Goal: Transaction & Acquisition: Book appointment/travel/reservation

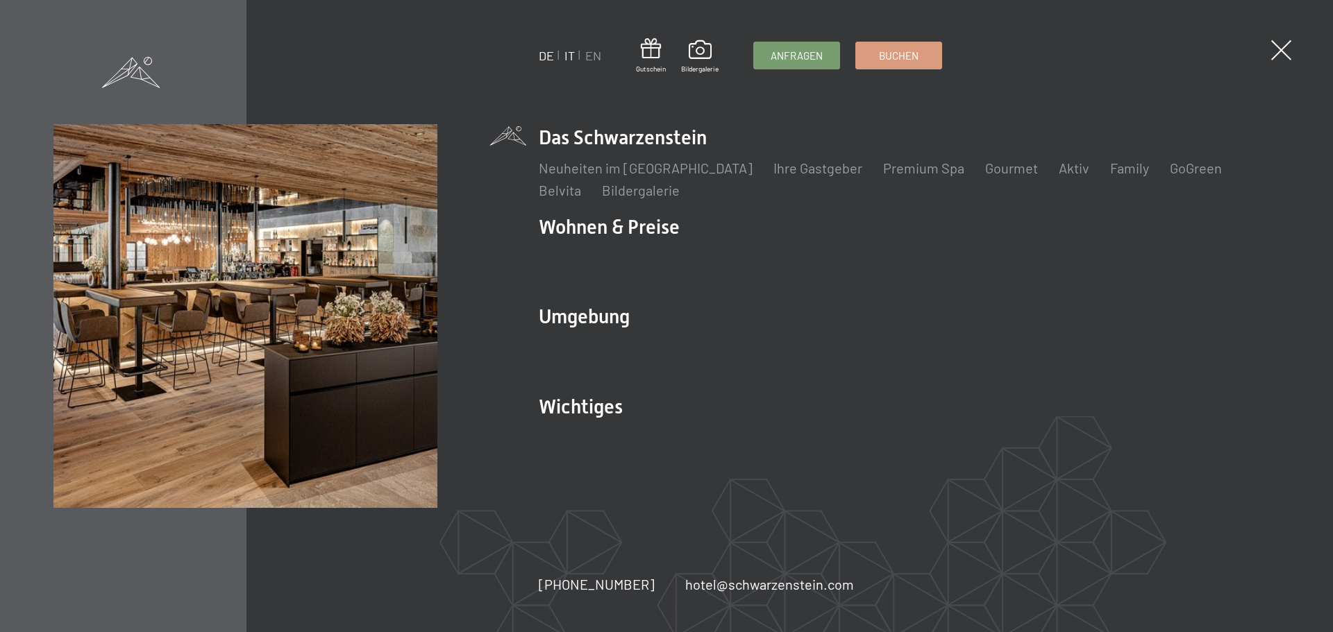
click at [565, 53] on link "IT" at bounding box center [569, 55] width 10 height 15
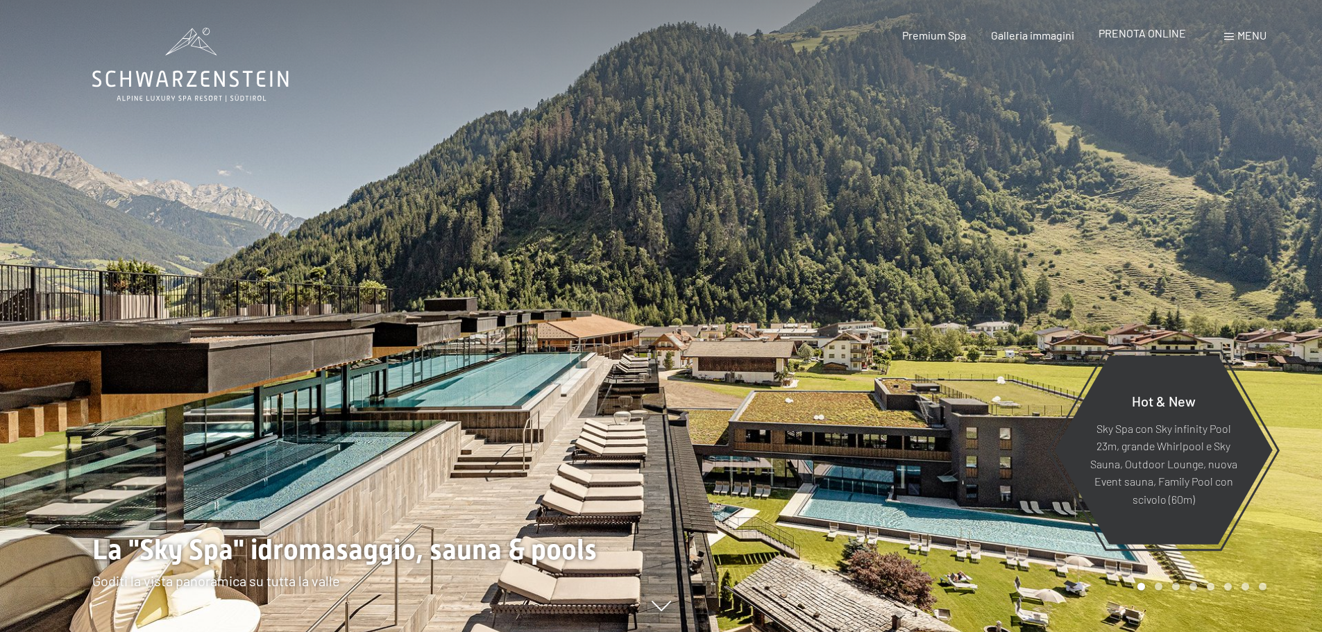
click at [1156, 36] on span "PRENOTA ONLINE" at bounding box center [1142, 32] width 87 height 13
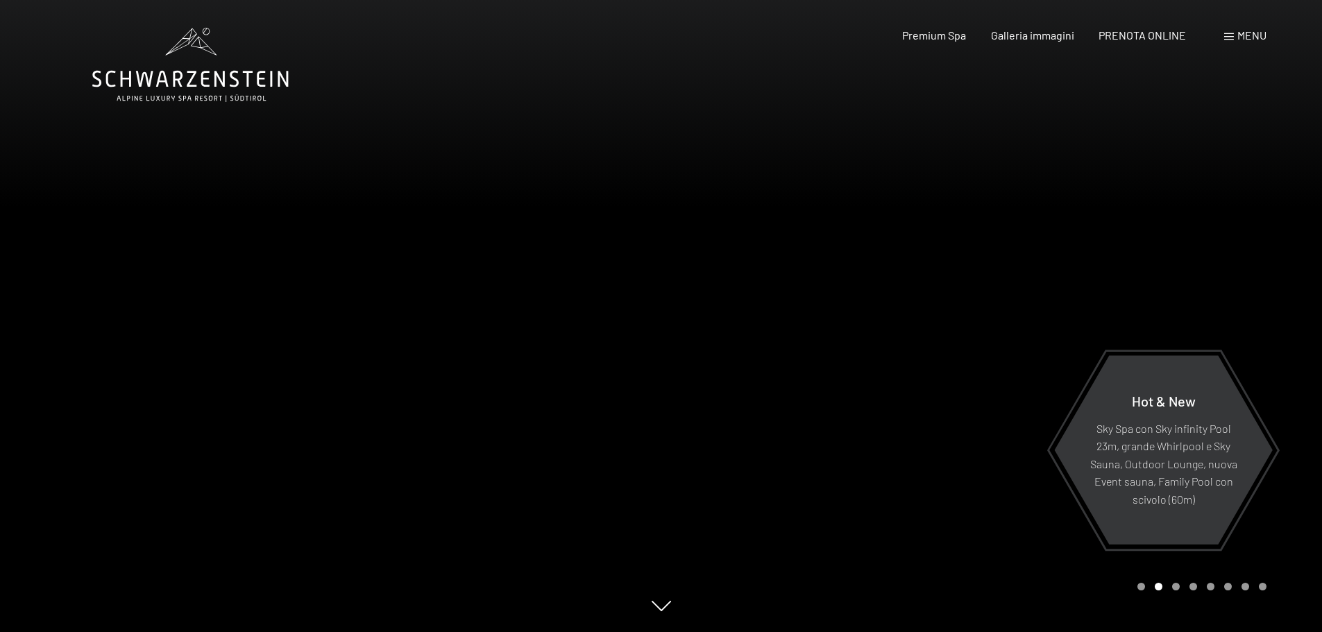
click at [1240, 36] on span "Menu" at bounding box center [1252, 34] width 29 height 13
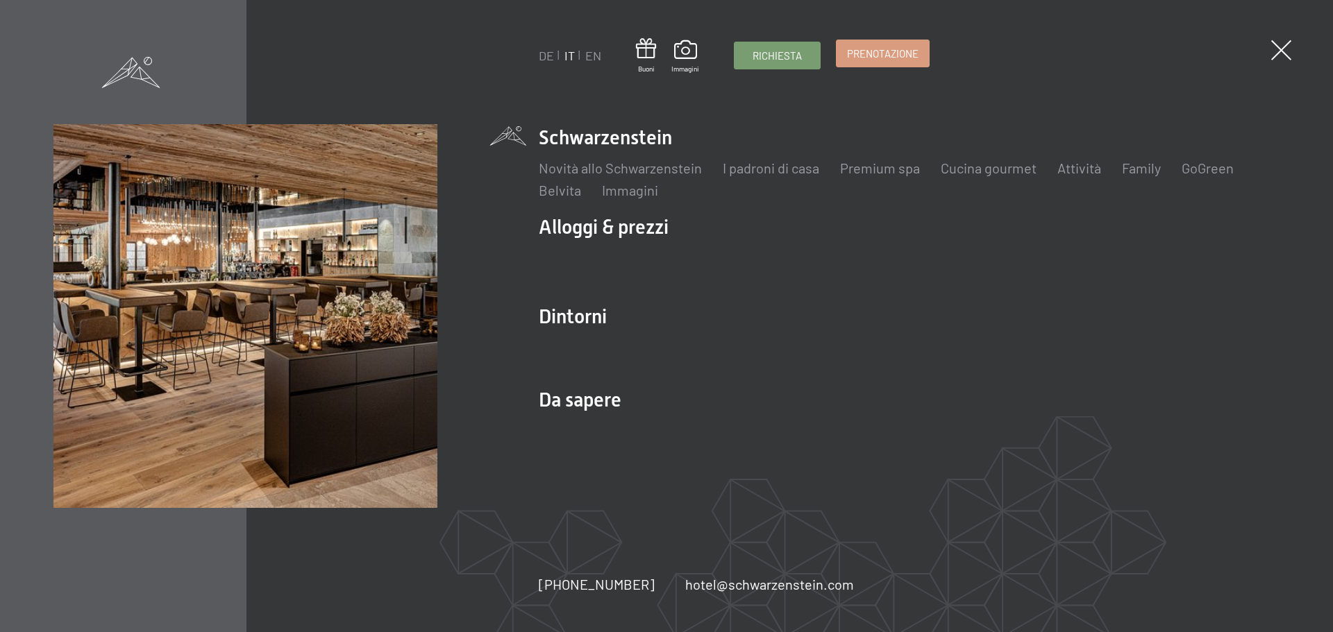
click at [875, 56] on span "Prenotazione" at bounding box center [882, 54] width 71 height 15
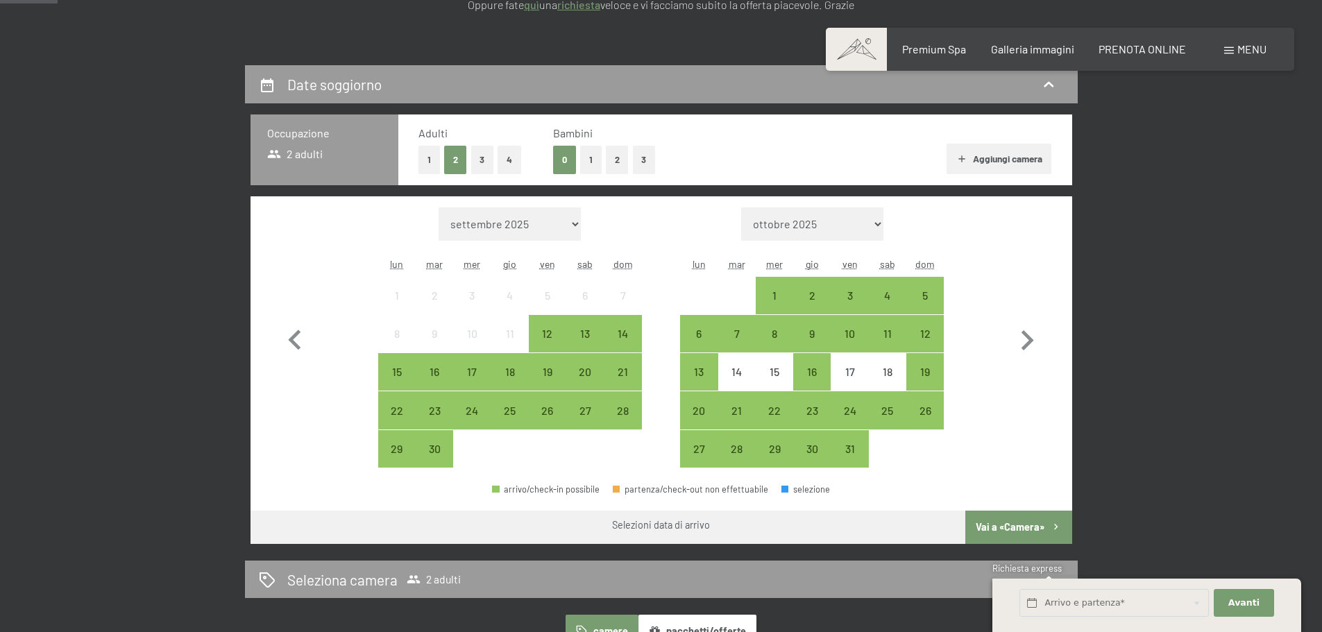
scroll to position [278, 0]
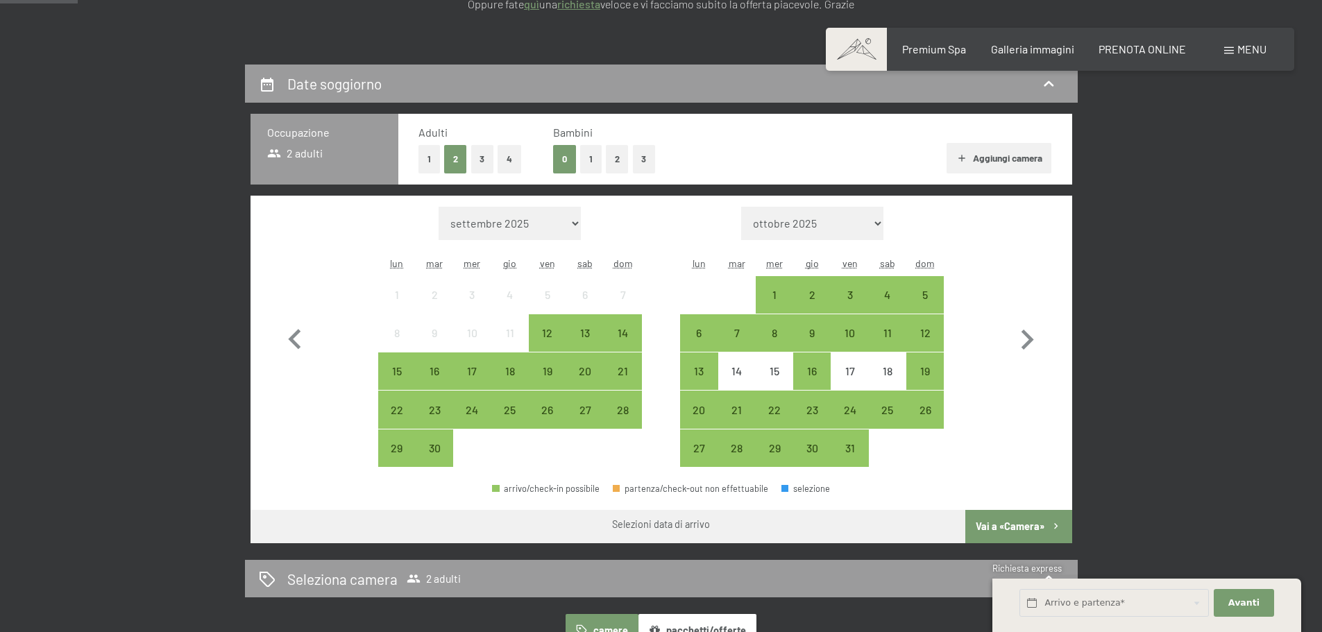
click at [618, 153] on button "2" at bounding box center [617, 159] width 23 height 28
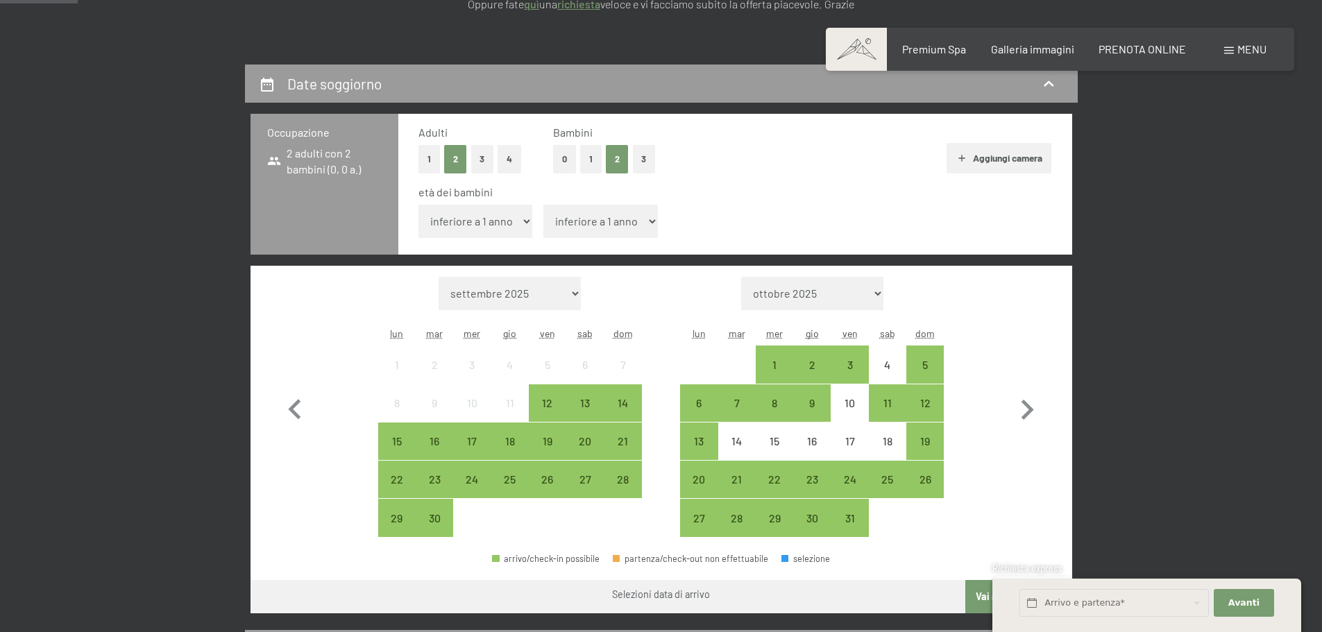
click at [511, 224] on select "inferiore a 1 anno 1 anno 2 anni 3 anni 4 anni 5 anni 6 anni 7 anni 8 anni 9 an…" at bounding box center [476, 221] width 115 height 33
select select "4"
click at [419, 205] on select "inferiore a 1 anno 1 anno 2 anni 3 anni 4 anni 5 anni 6 anni 7 anni 8 anni 9 an…" at bounding box center [476, 221] width 115 height 33
click at [928, 362] on div "5" at bounding box center [925, 377] width 35 height 35
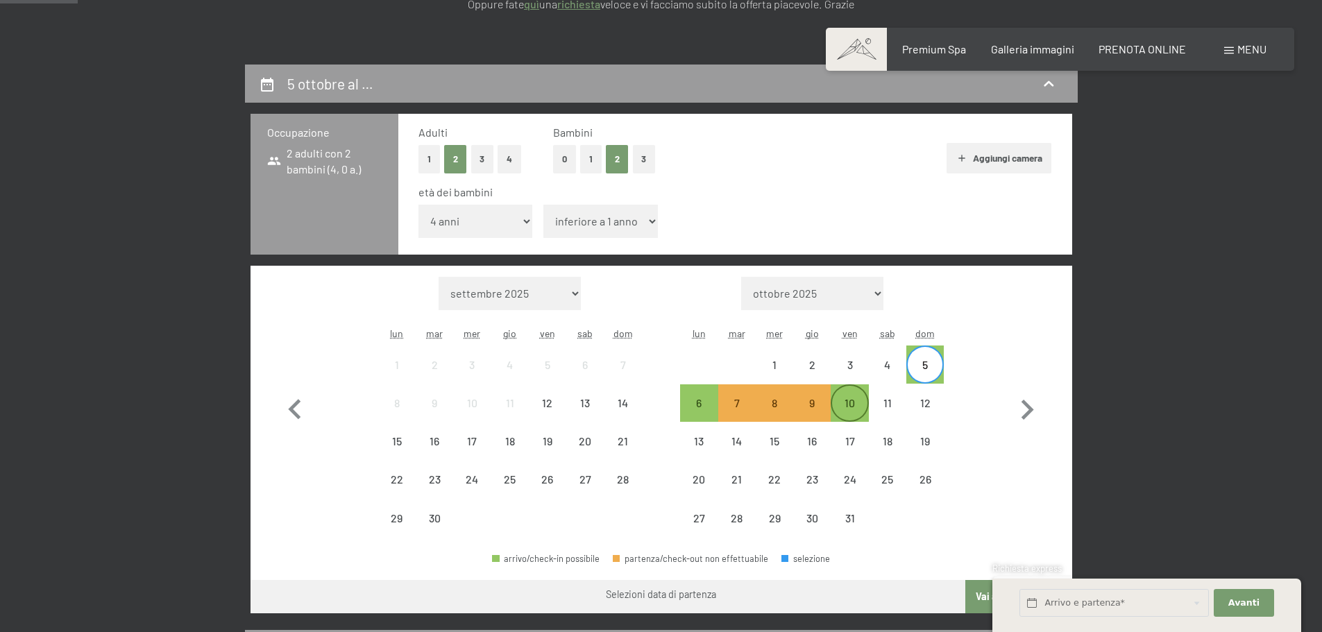
click at [853, 407] on div "10" at bounding box center [849, 415] width 35 height 35
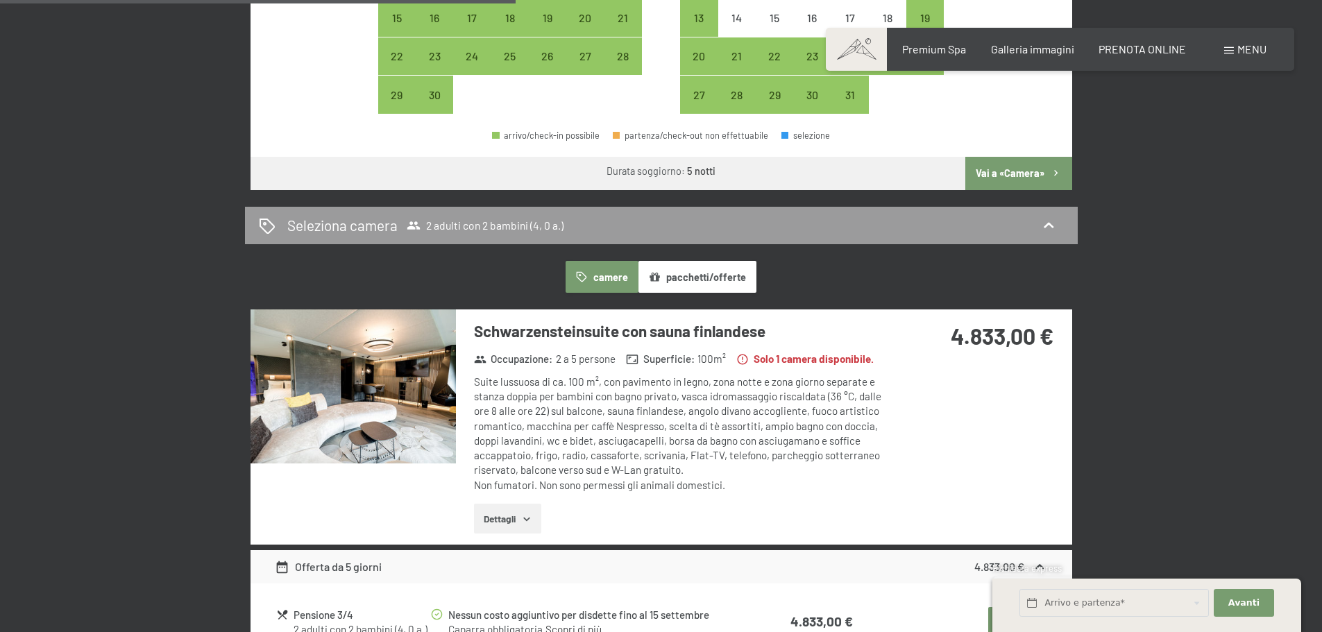
scroll to position [625, 0]
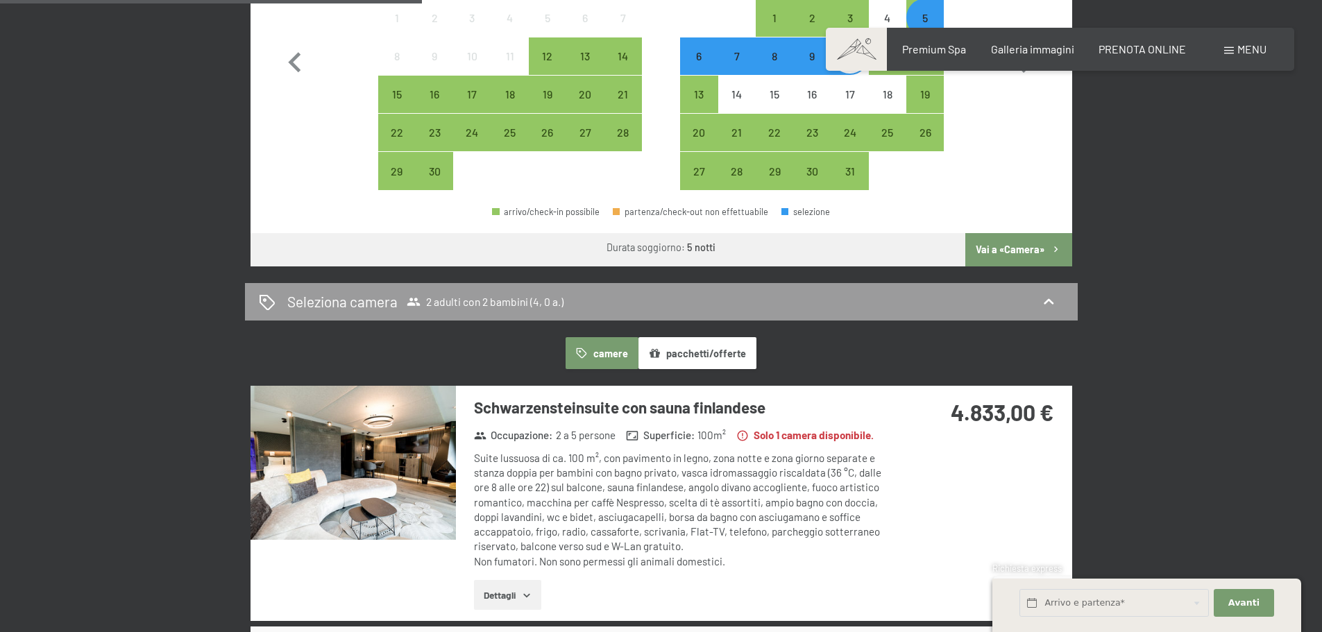
click at [997, 244] on button "Vai a «Camera»" at bounding box center [1019, 249] width 106 height 33
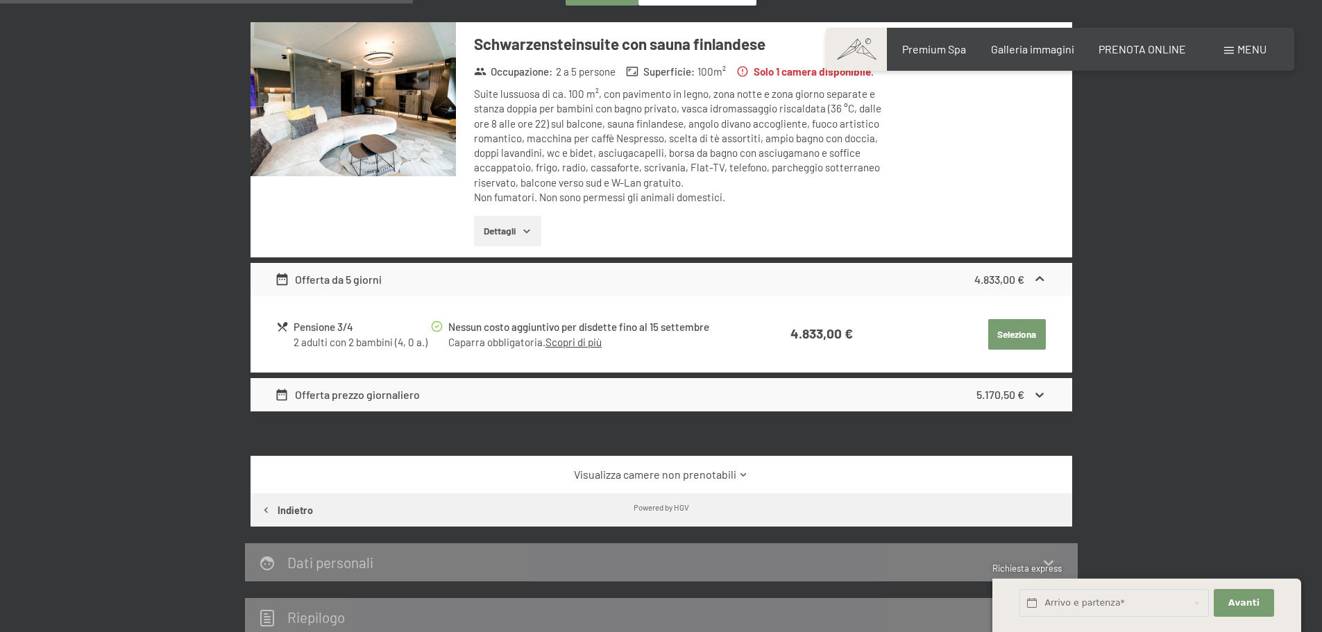
scroll to position [481, 0]
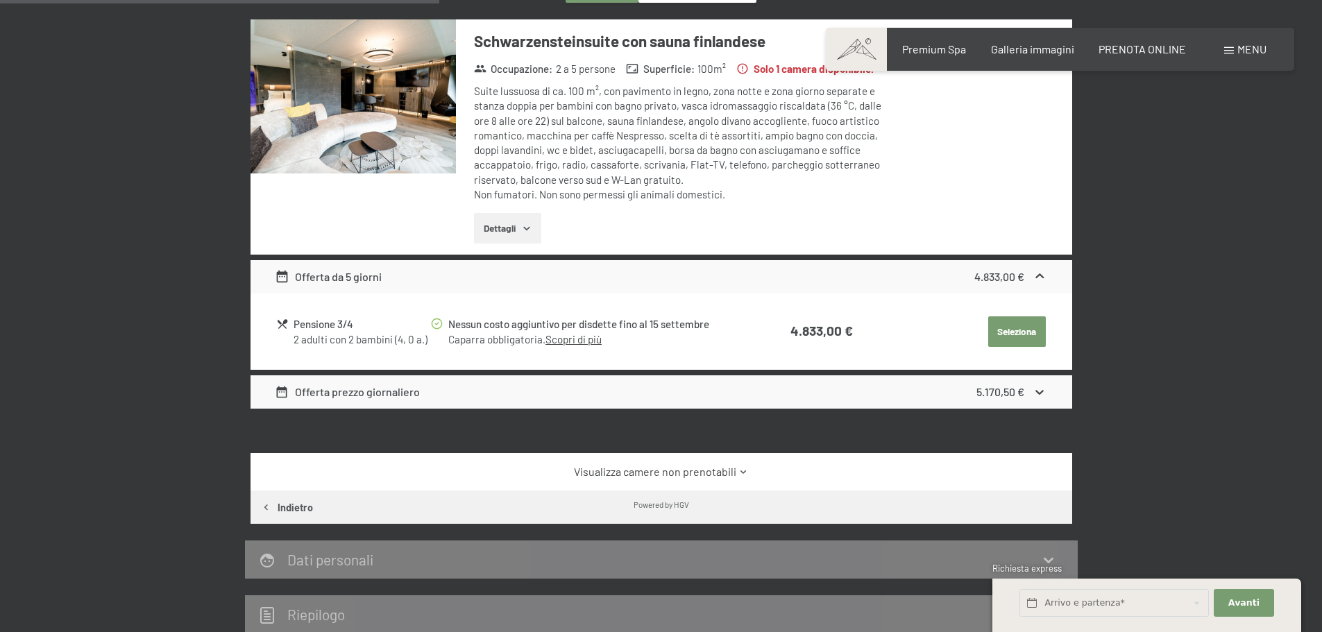
click at [1027, 409] on div "Offerta prezzo giornaliero 5.170,50 €" at bounding box center [662, 392] width 822 height 33
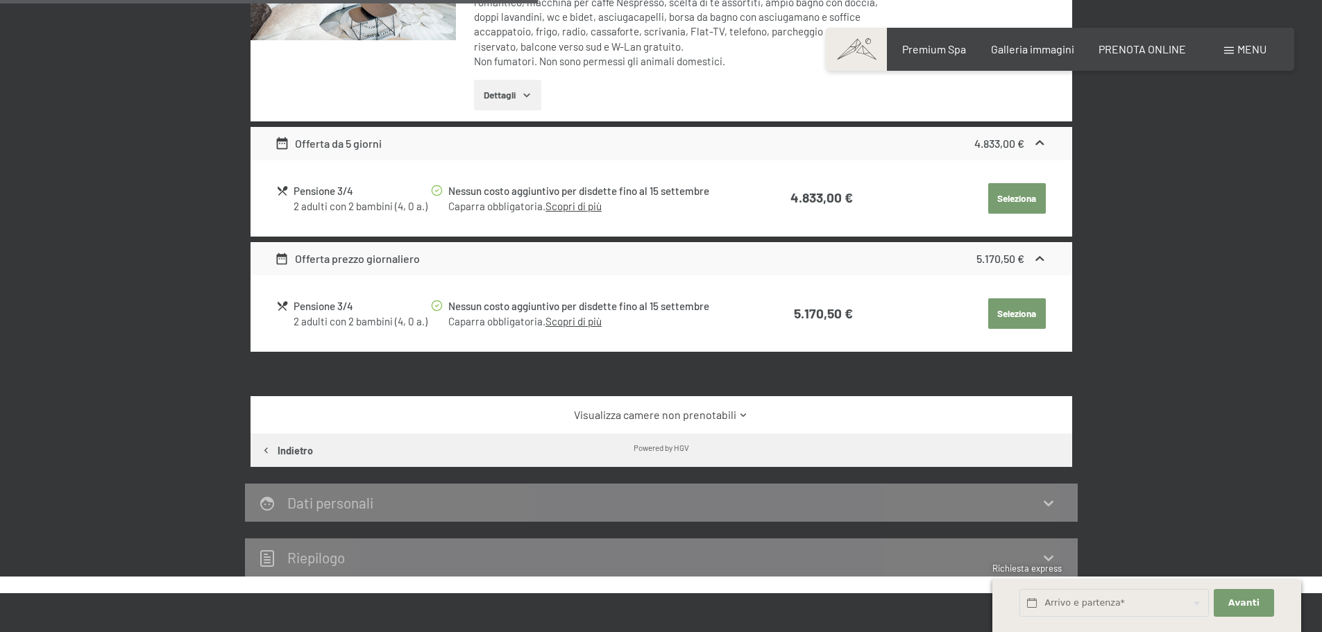
scroll to position [620, 0]
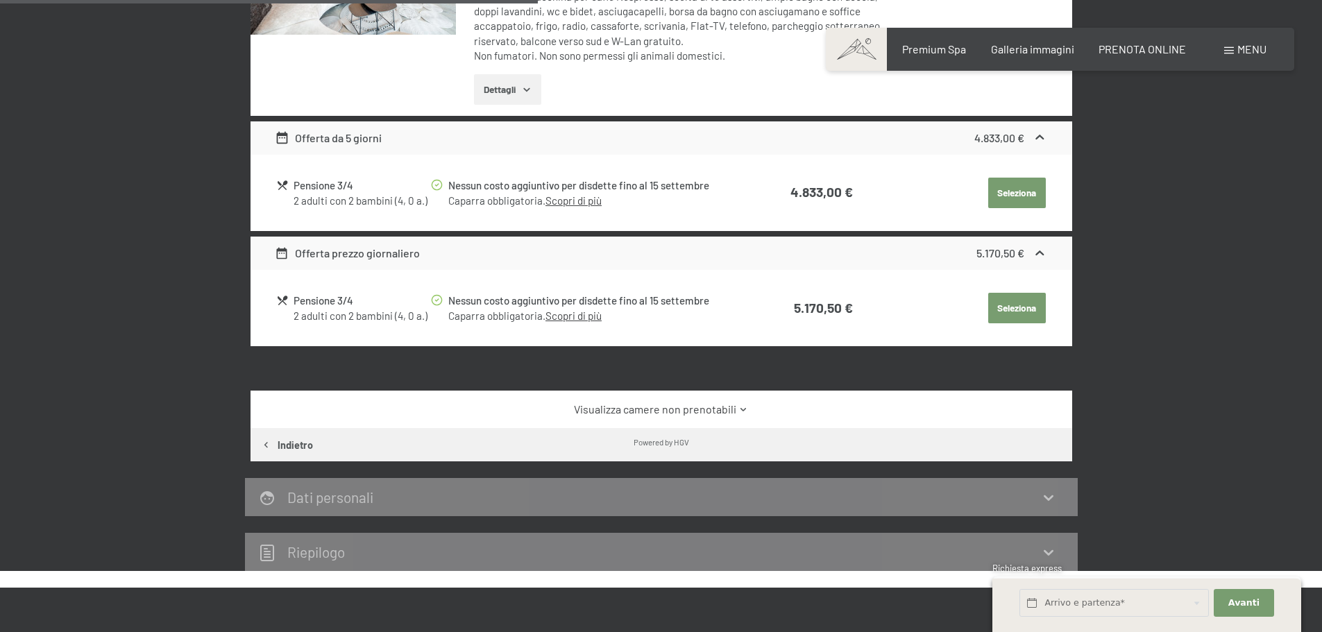
click at [705, 417] on link "Visualizza camere non prenotabili" at bounding box center [661, 409] width 773 height 15
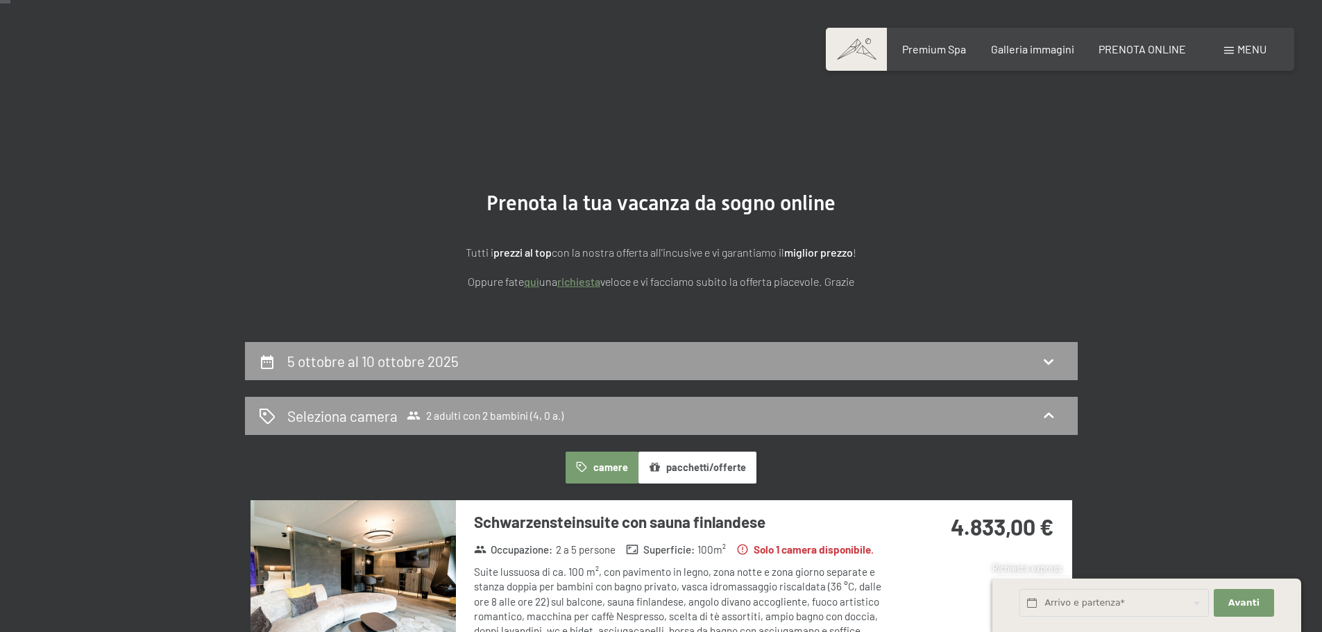
scroll to position [139, 0]
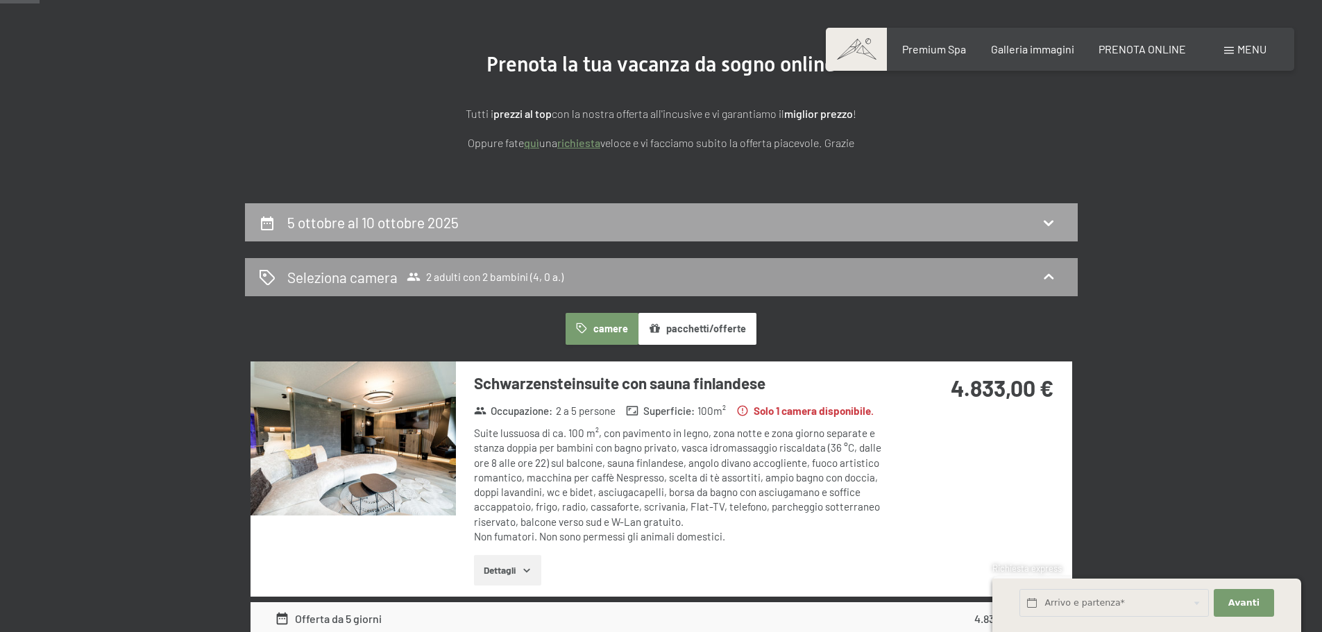
click at [996, 224] on div "5 ottobre al 10 ottobre 2025" at bounding box center [661, 222] width 805 height 20
select select "4"
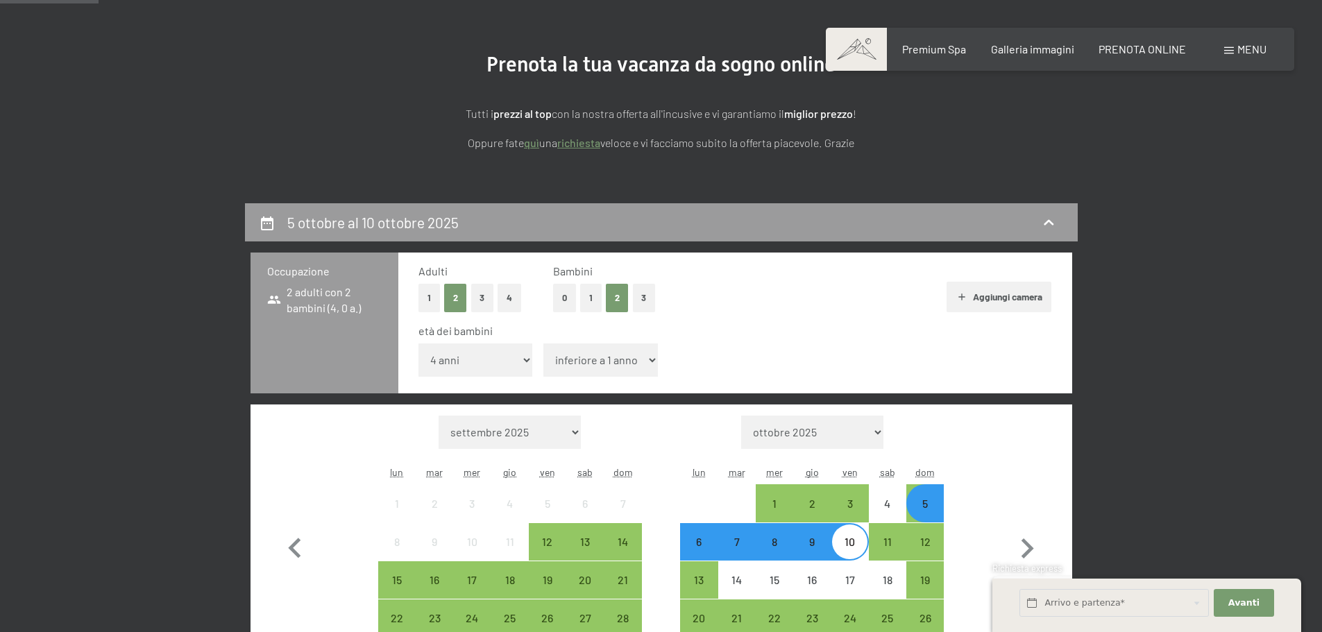
scroll to position [342, 0]
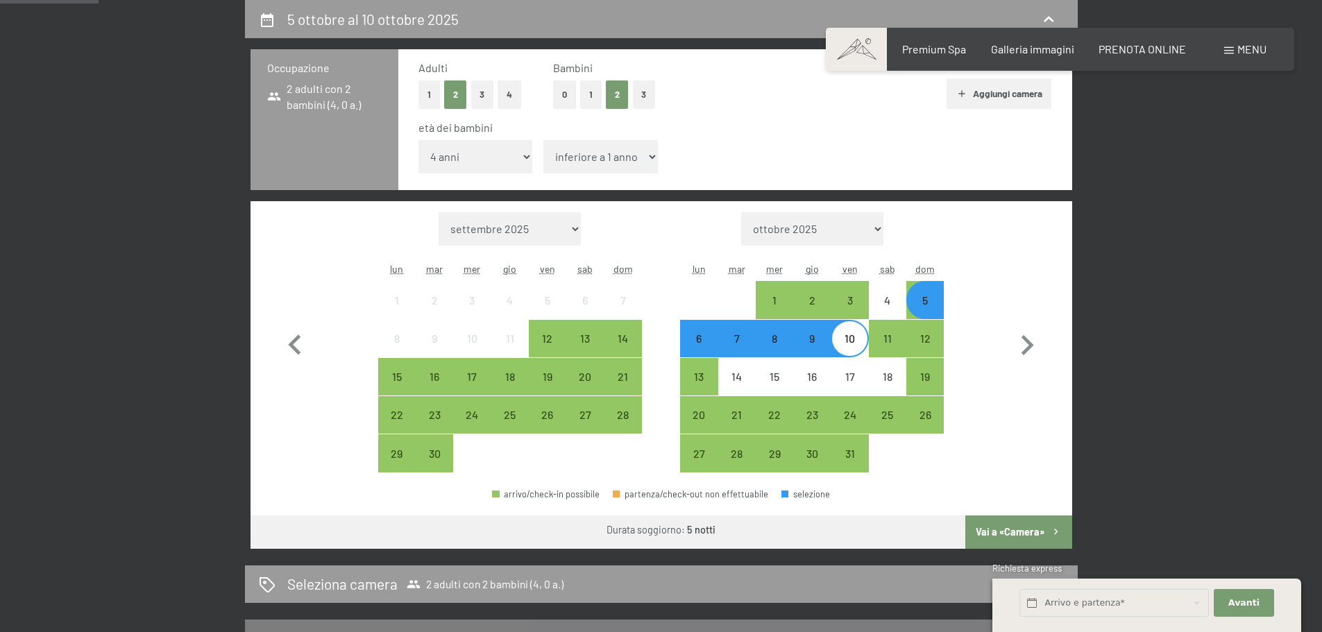
click at [706, 344] on div "6" at bounding box center [699, 350] width 35 height 35
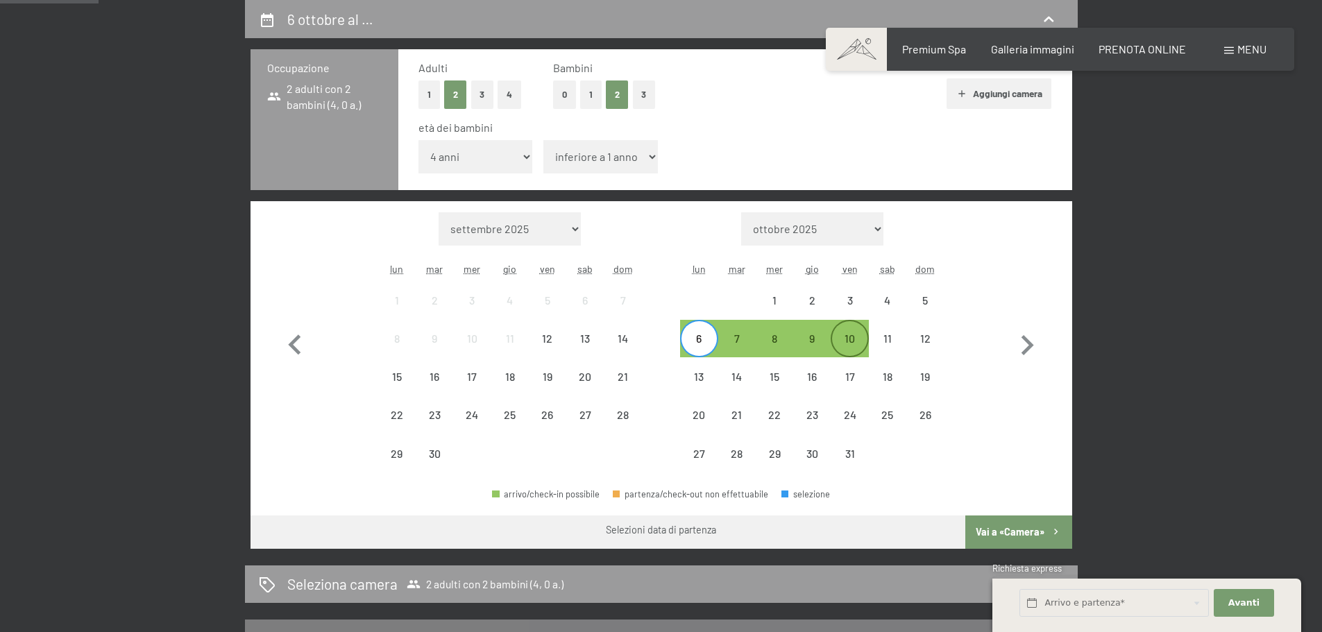
click at [859, 344] on div "10" at bounding box center [849, 350] width 35 height 35
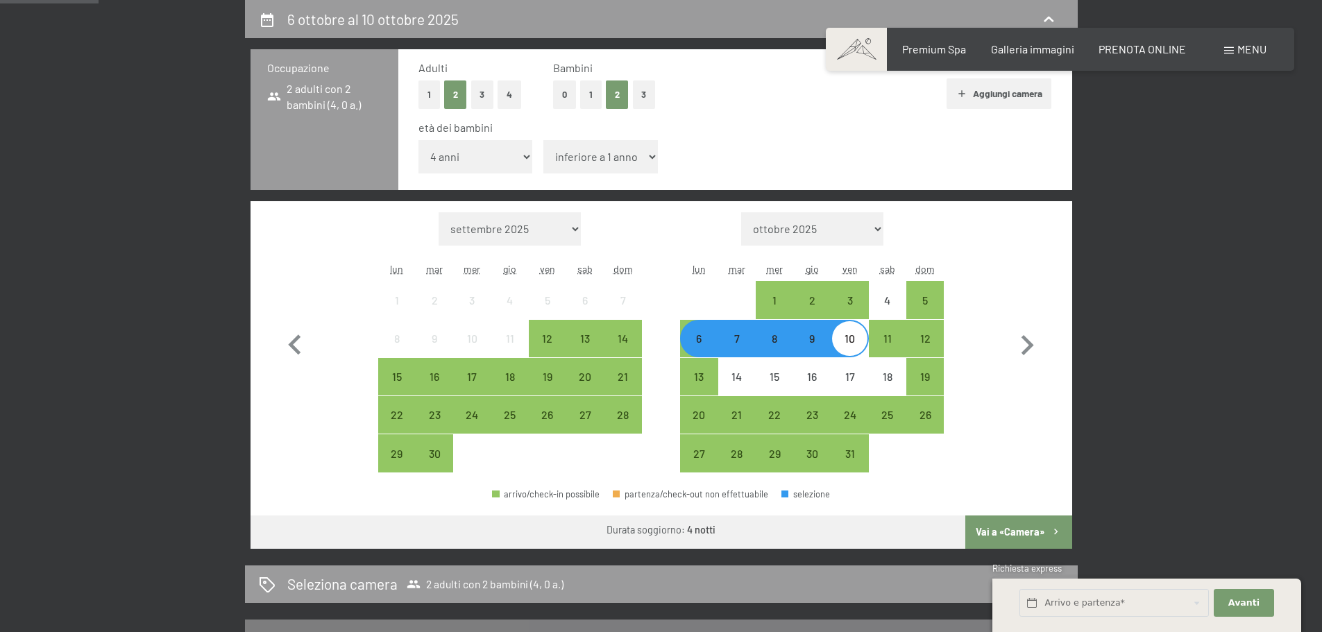
click at [1027, 537] on button "Vai a «Camera»" at bounding box center [1019, 532] width 106 height 33
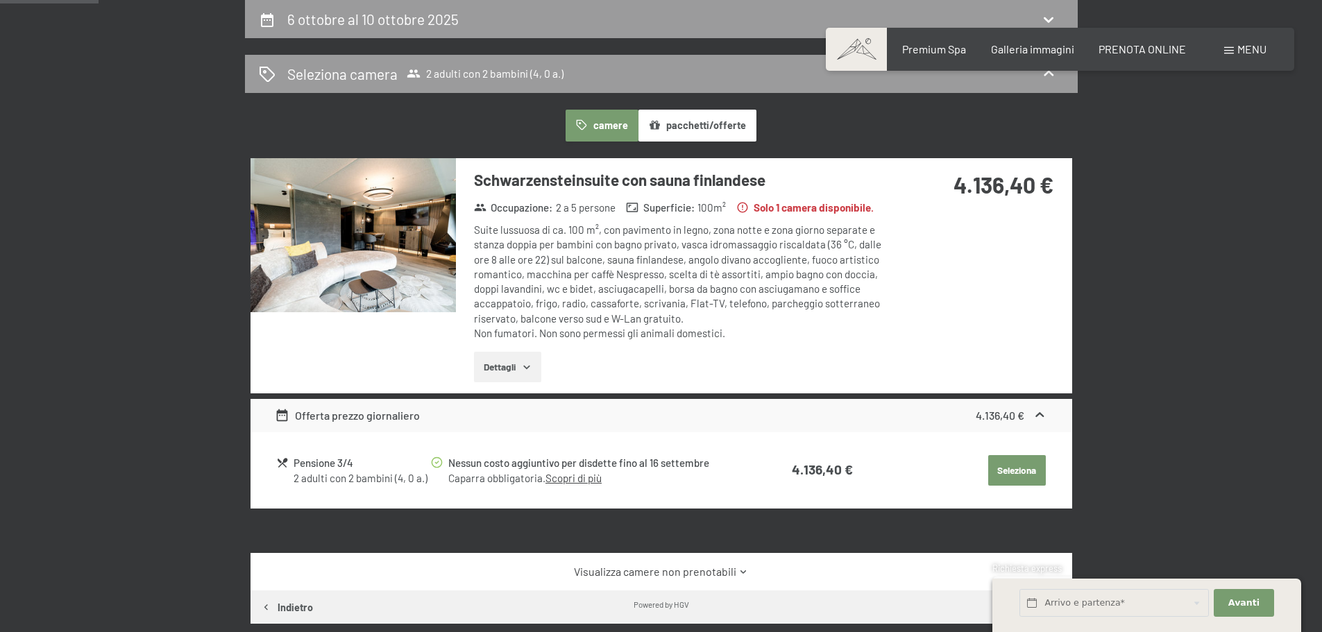
click at [390, 265] on img at bounding box center [353, 235] width 205 height 154
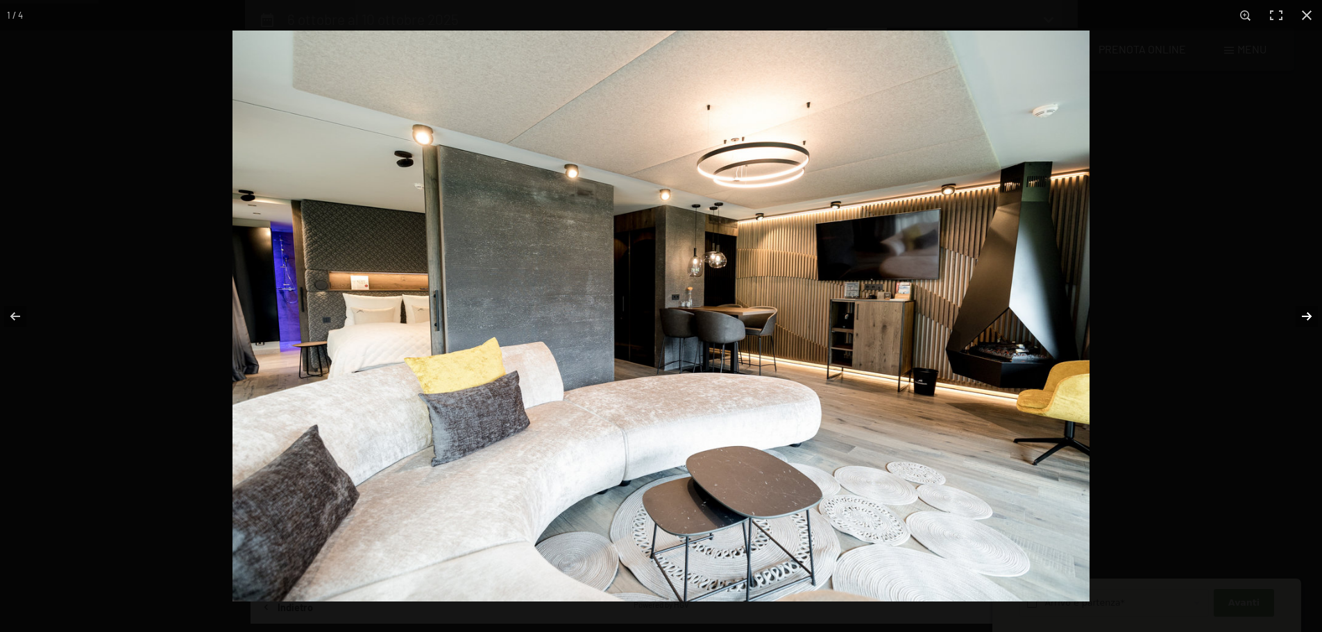
click at [1295, 314] on button "button" at bounding box center [1298, 316] width 49 height 69
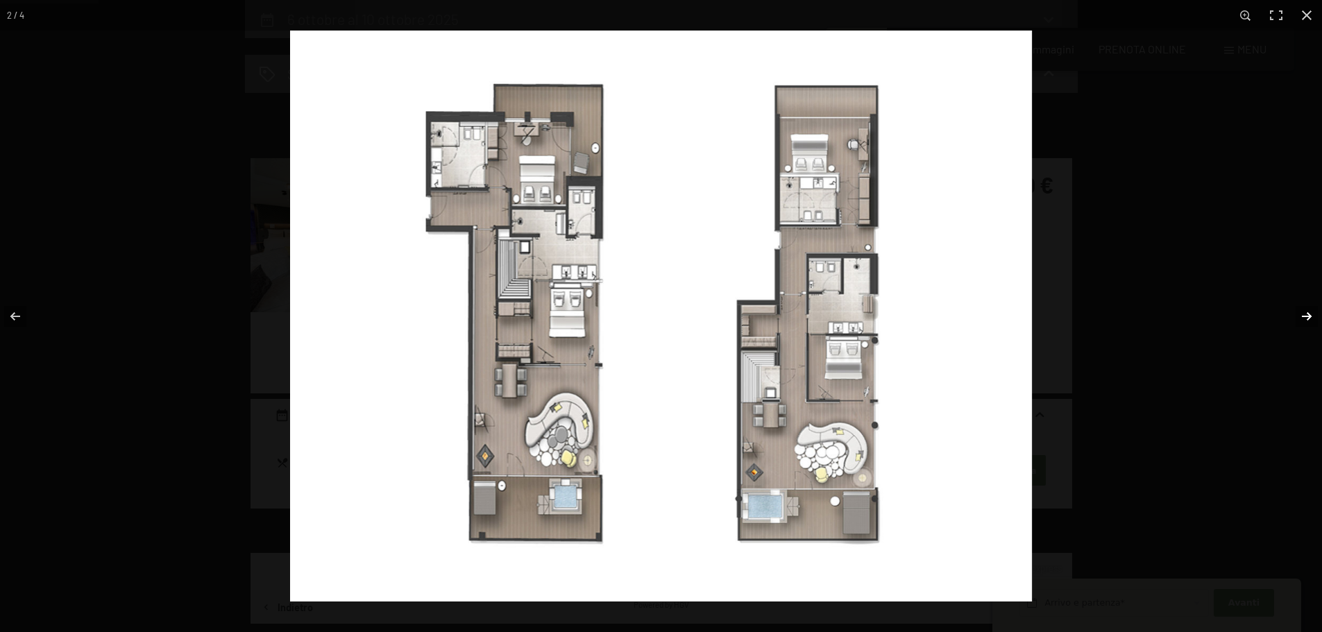
click at [1295, 314] on button "button" at bounding box center [1298, 316] width 49 height 69
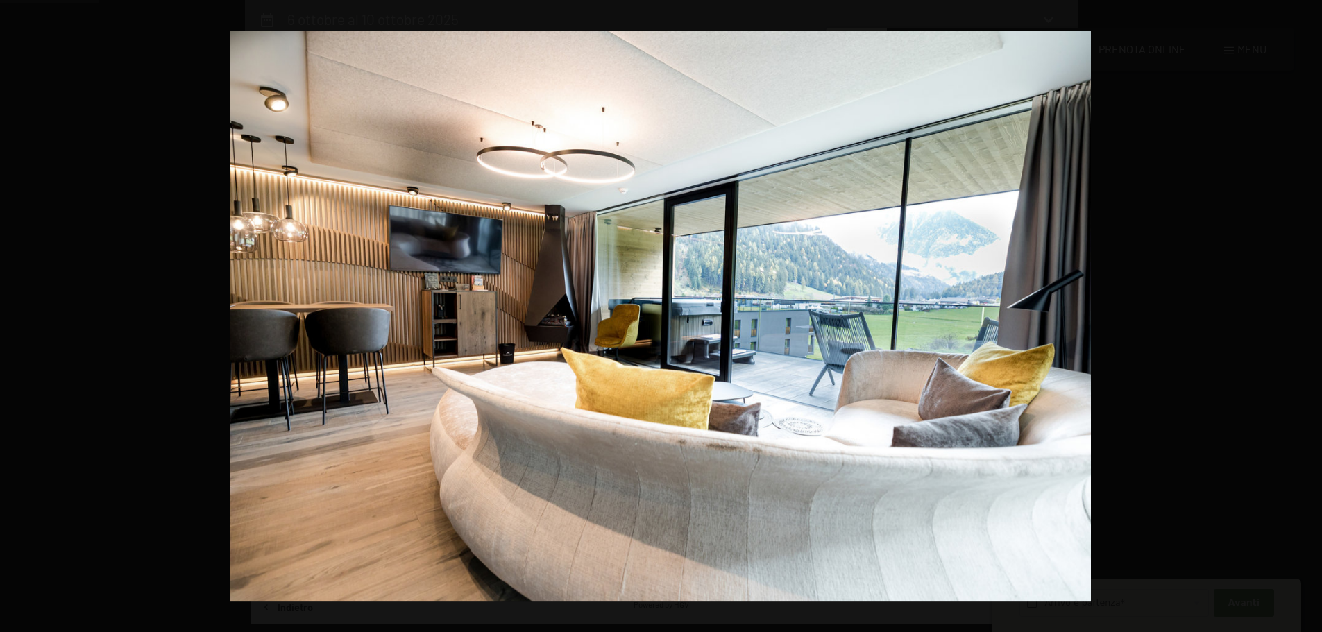
click at [1295, 314] on button "button" at bounding box center [1298, 316] width 49 height 69
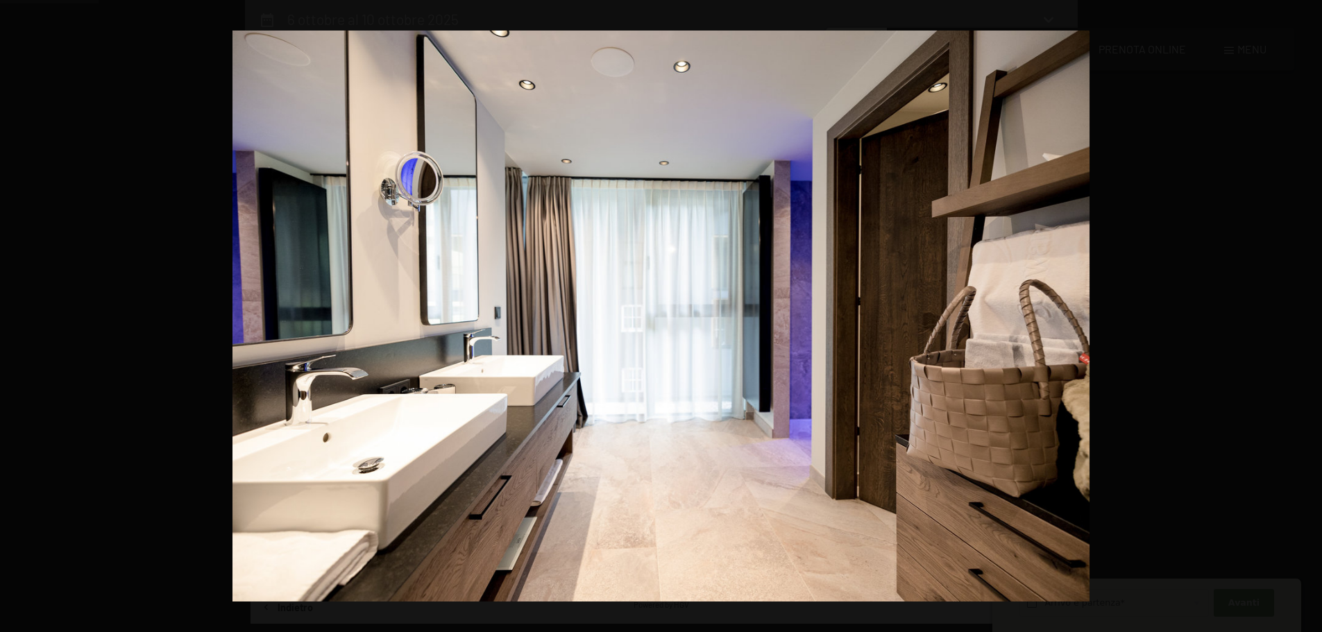
click at [1295, 314] on button "button" at bounding box center [1298, 316] width 49 height 69
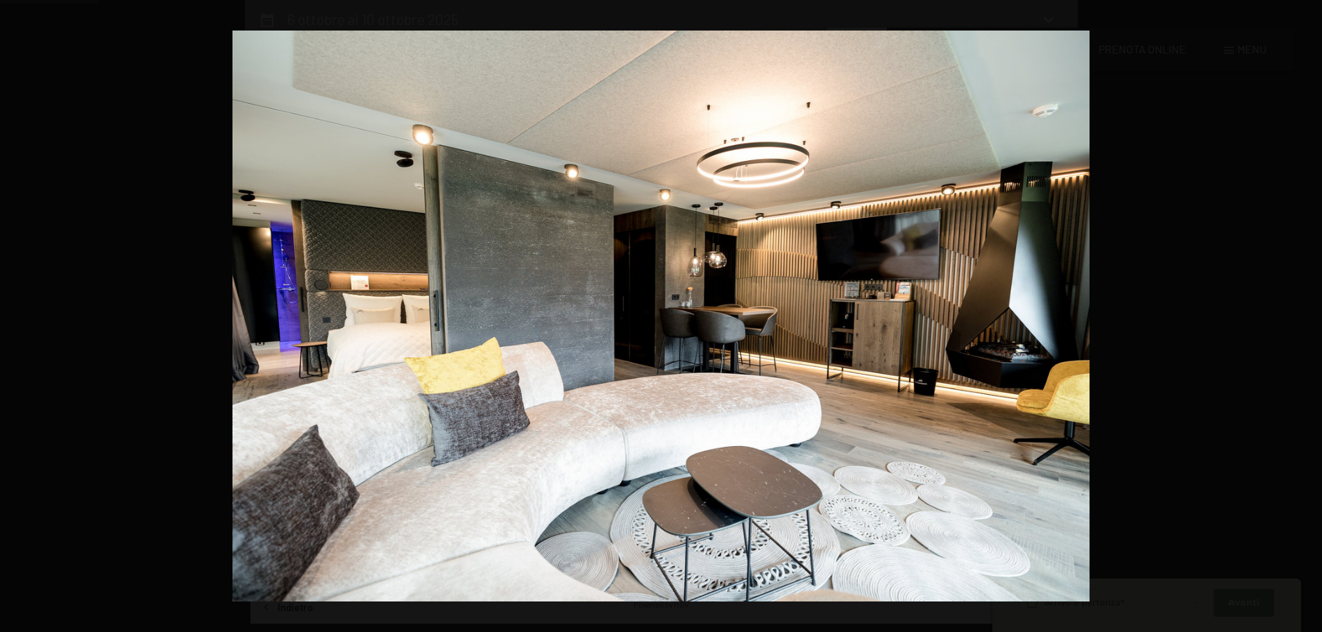
click at [1295, 314] on button "button" at bounding box center [1298, 316] width 49 height 69
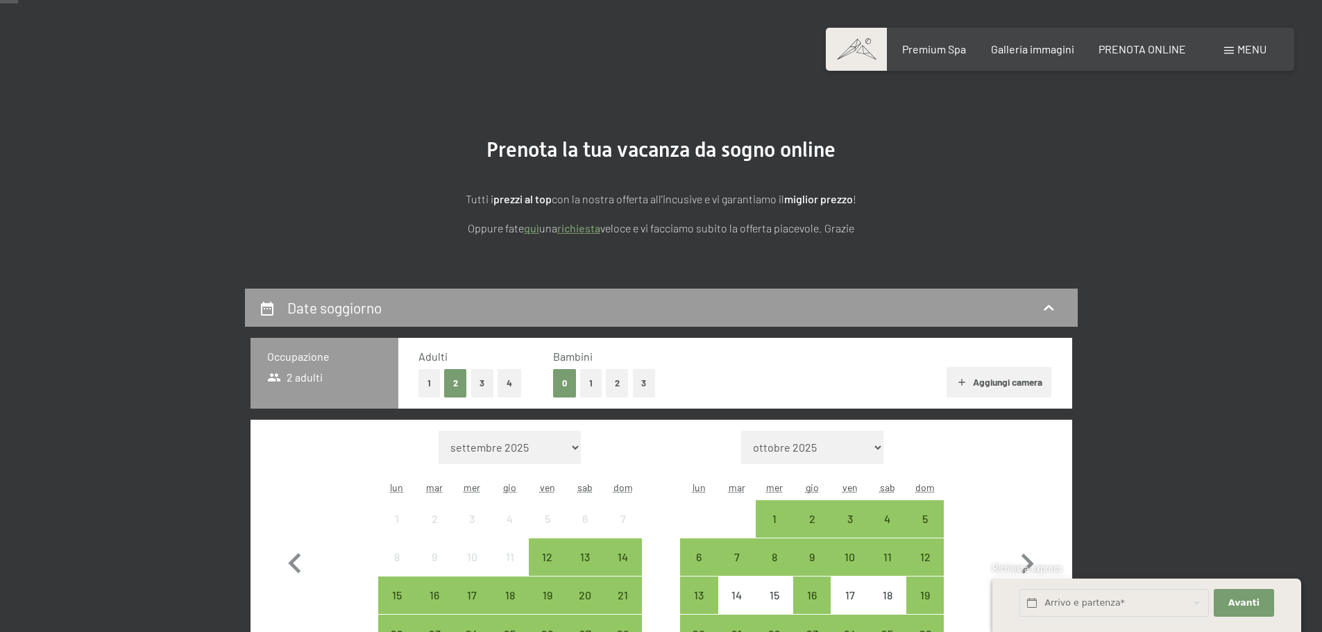
scroll to position [69, 0]
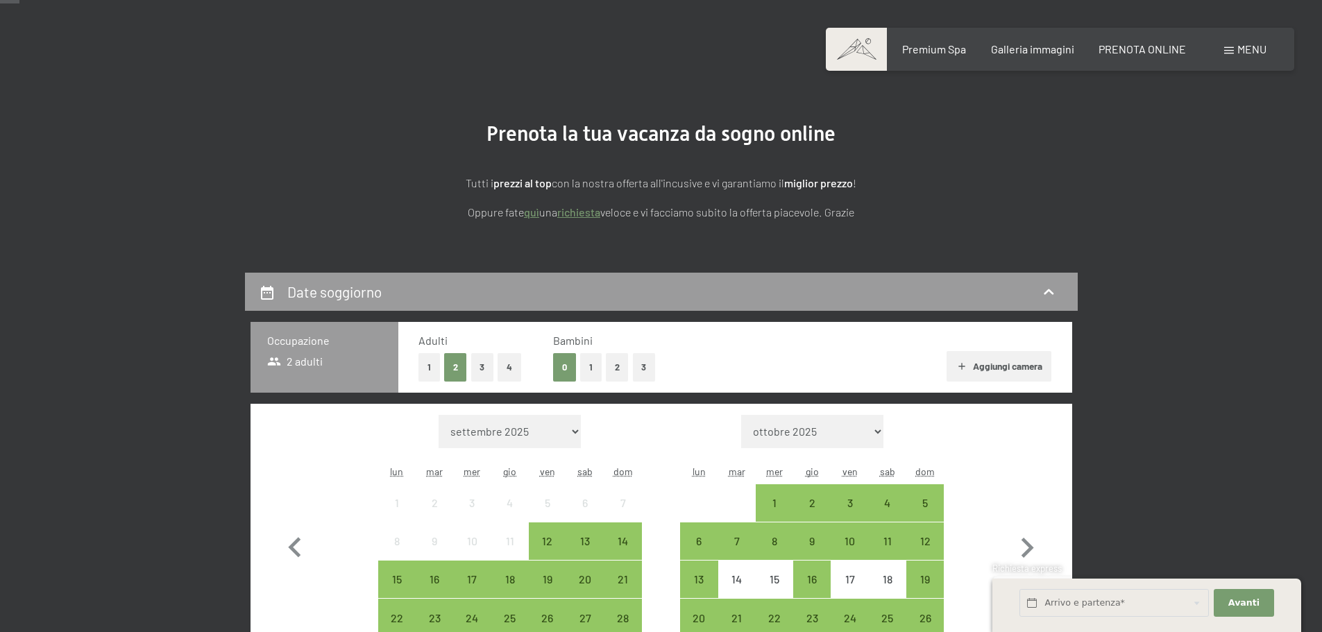
click at [614, 364] on button "2" at bounding box center [617, 367] width 23 height 28
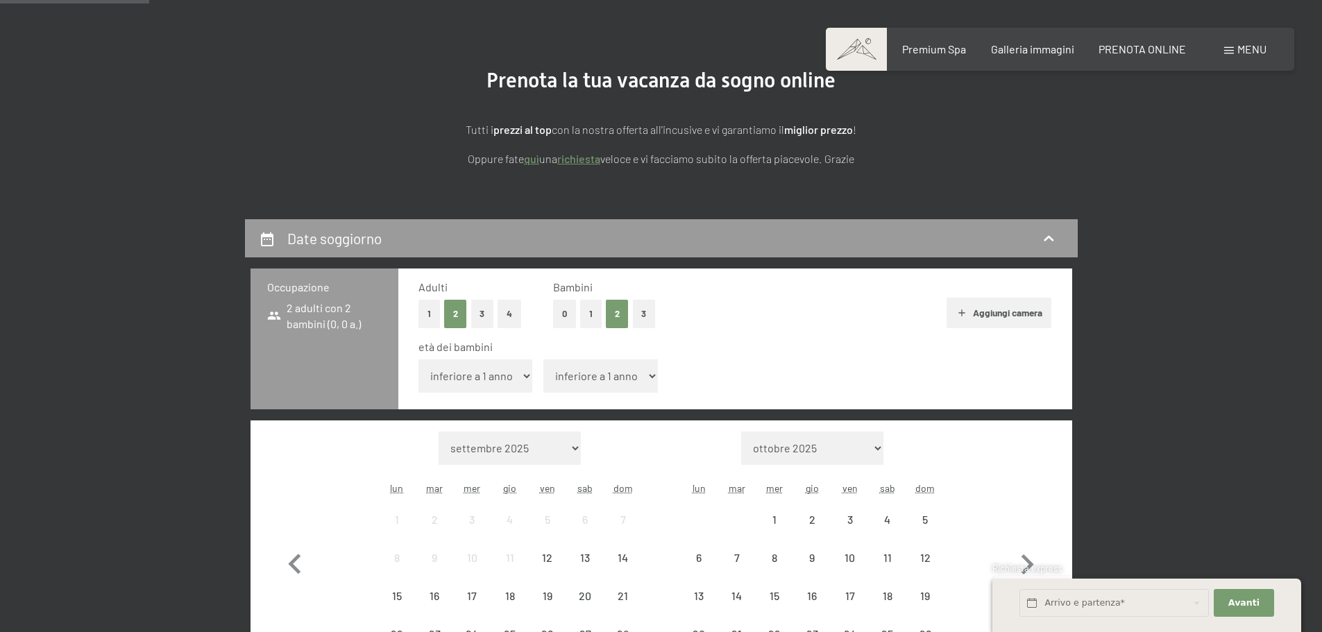
scroll to position [278, 0]
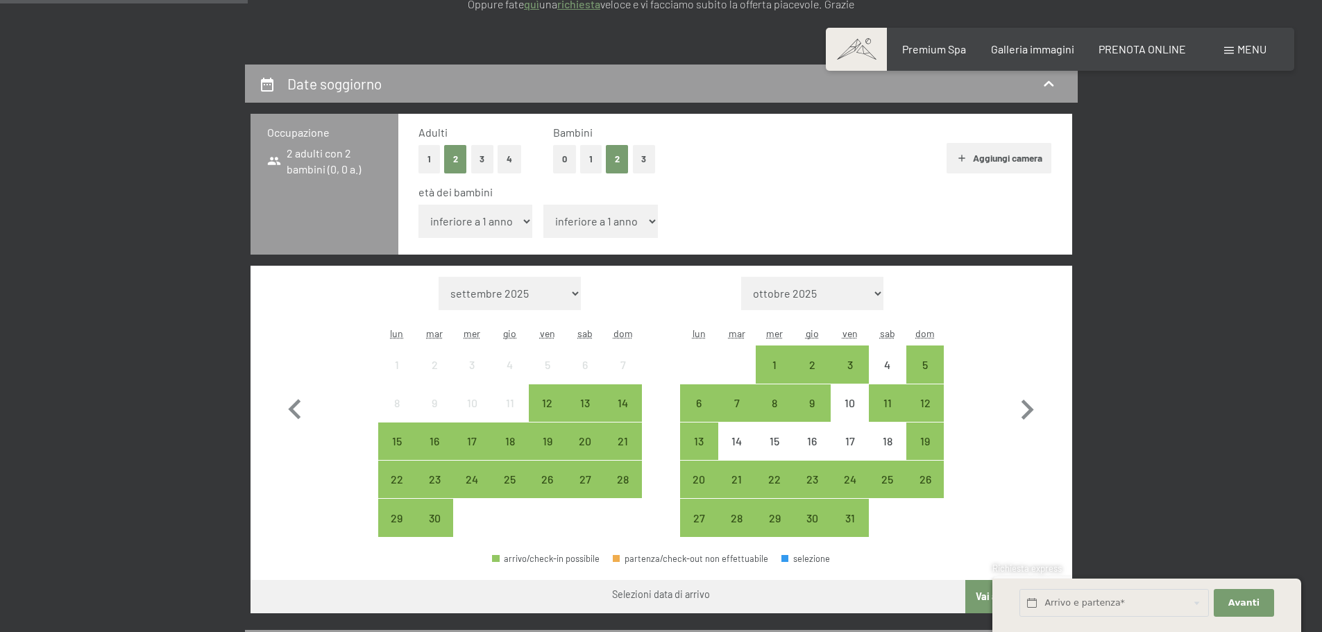
click at [503, 231] on select "inferiore a 1 anno 1 anno 2 anni 3 anni 4 anni 5 anni 6 anni 7 anni 8 anni 9 an…" at bounding box center [476, 221] width 115 height 33
select select "4"
click at [419, 205] on select "inferiore a 1 anno 1 anno 2 anni 3 anni 4 anni 5 anni 6 anni 7 anni 8 anni 9 an…" at bounding box center [476, 221] width 115 height 33
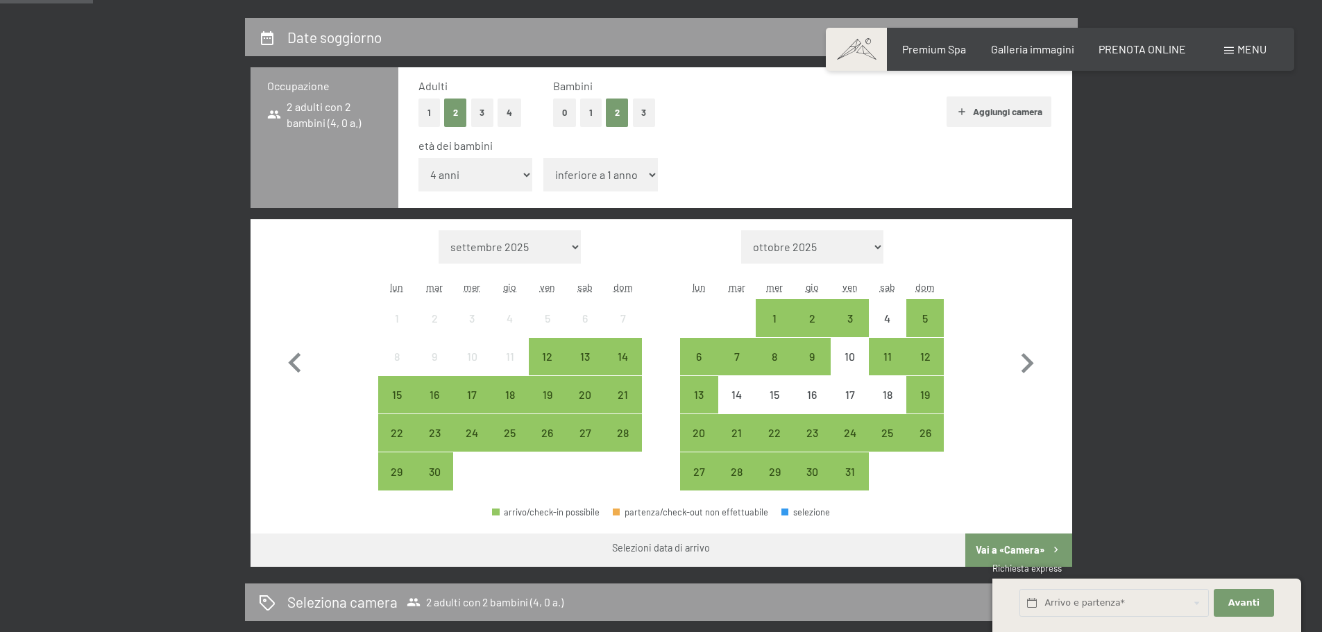
scroll to position [347, 0]
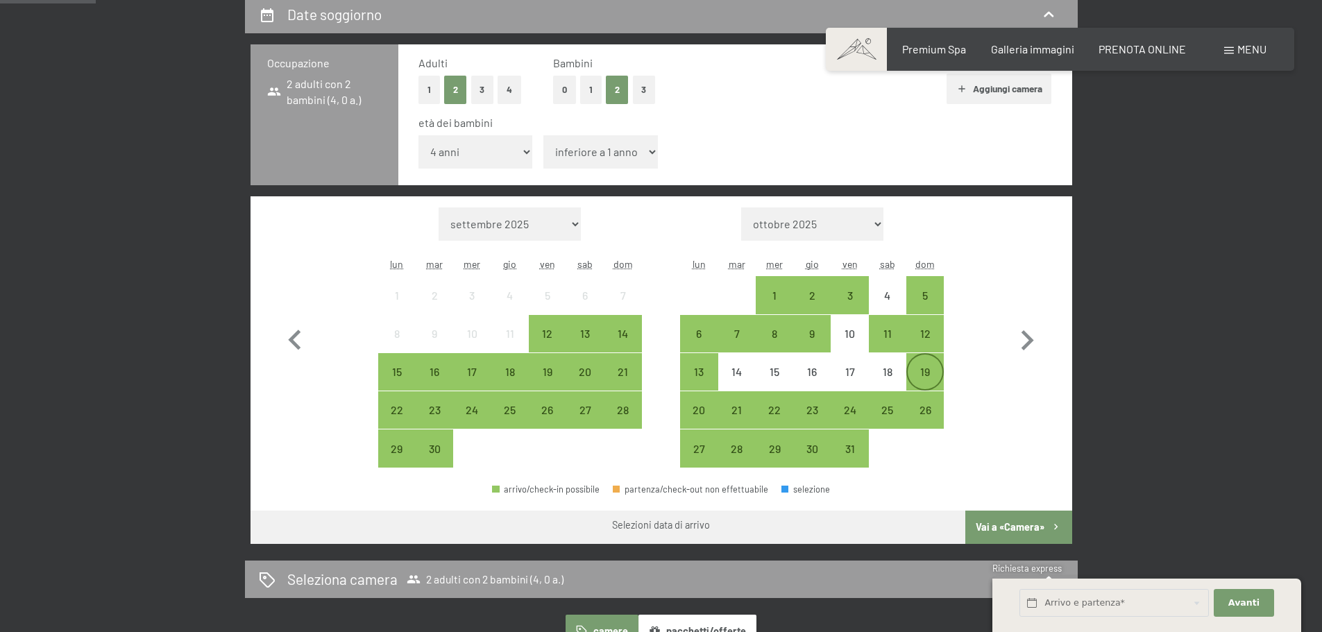
click at [924, 366] on div "19" at bounding box center [925, 383] width 35 height 35
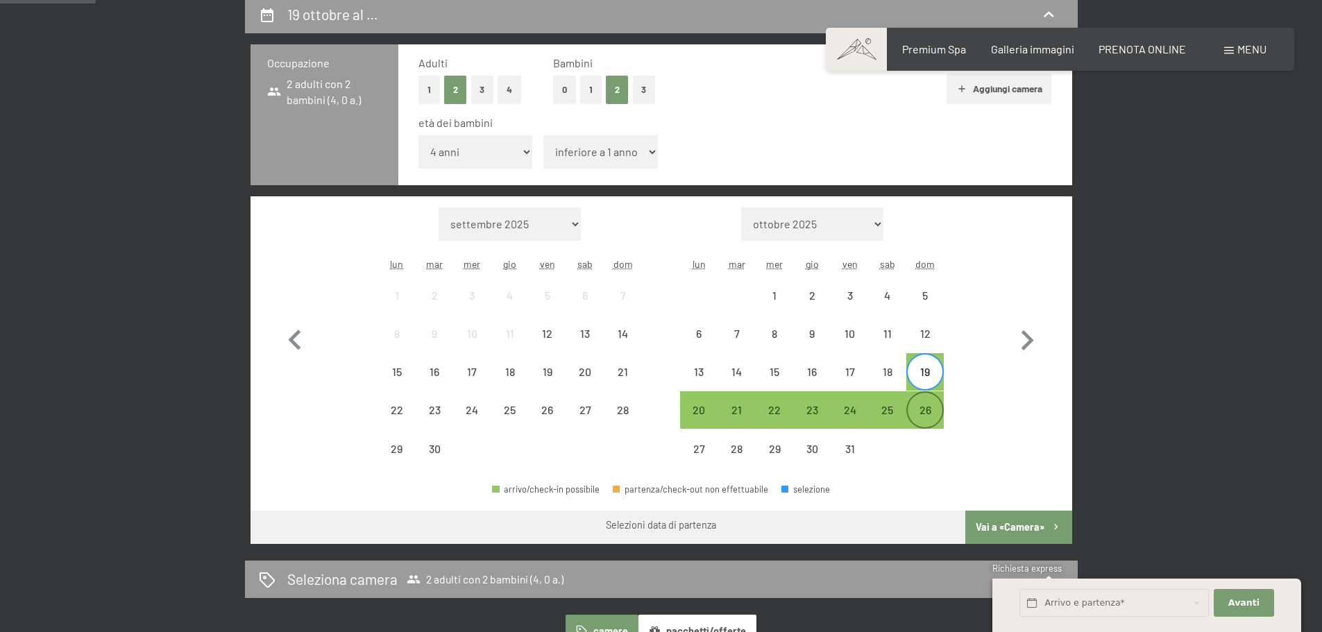
click at [927, 407] on div "26" at bounding box center [925, 422] width 35 height 35
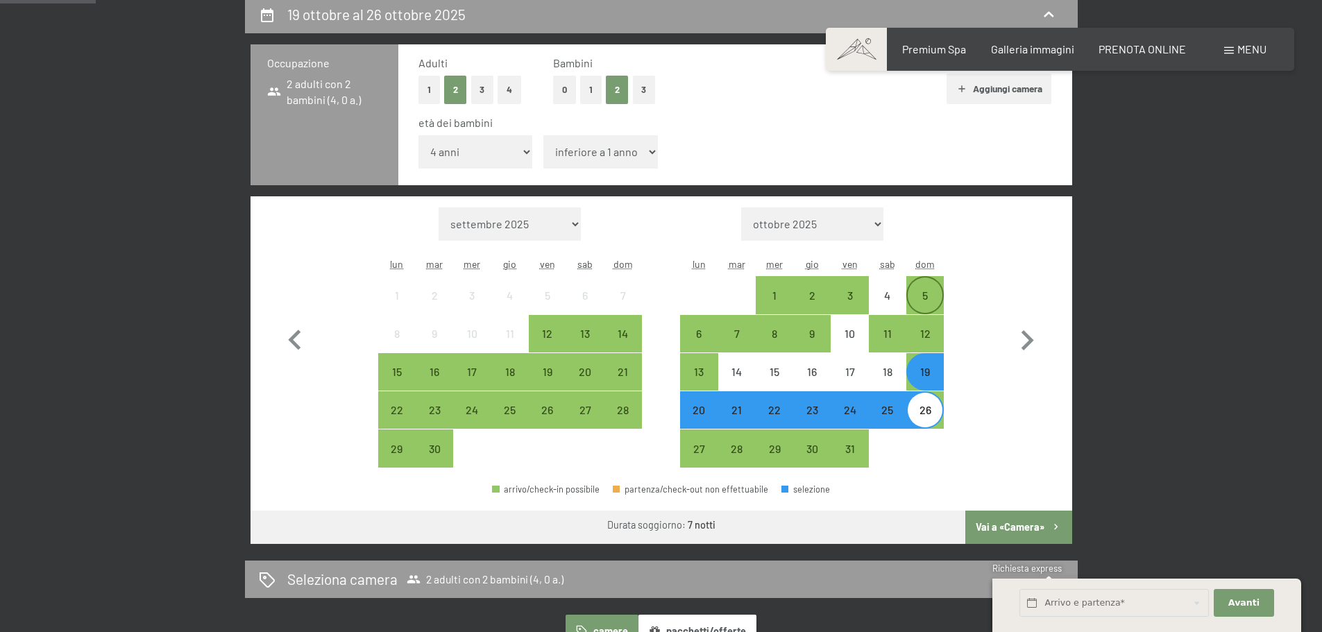
drag, startPoint x: 922, startPoint y: 291, endPoint x: 921, endPoint y: 298, distance: 7.7
click at [922, 290] on div "5" at bounding box center [925, 307] width 35 height 35
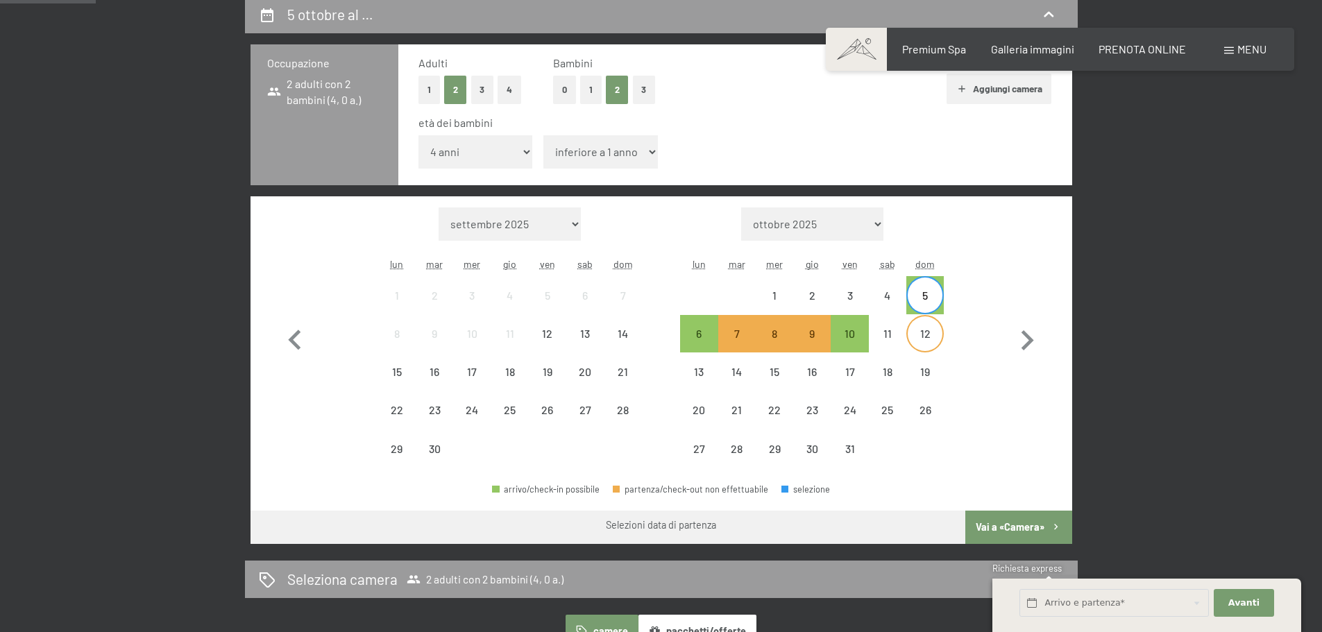
click at [935, 341] on div "12" at bounding box center [925, 345] width 35 height 35
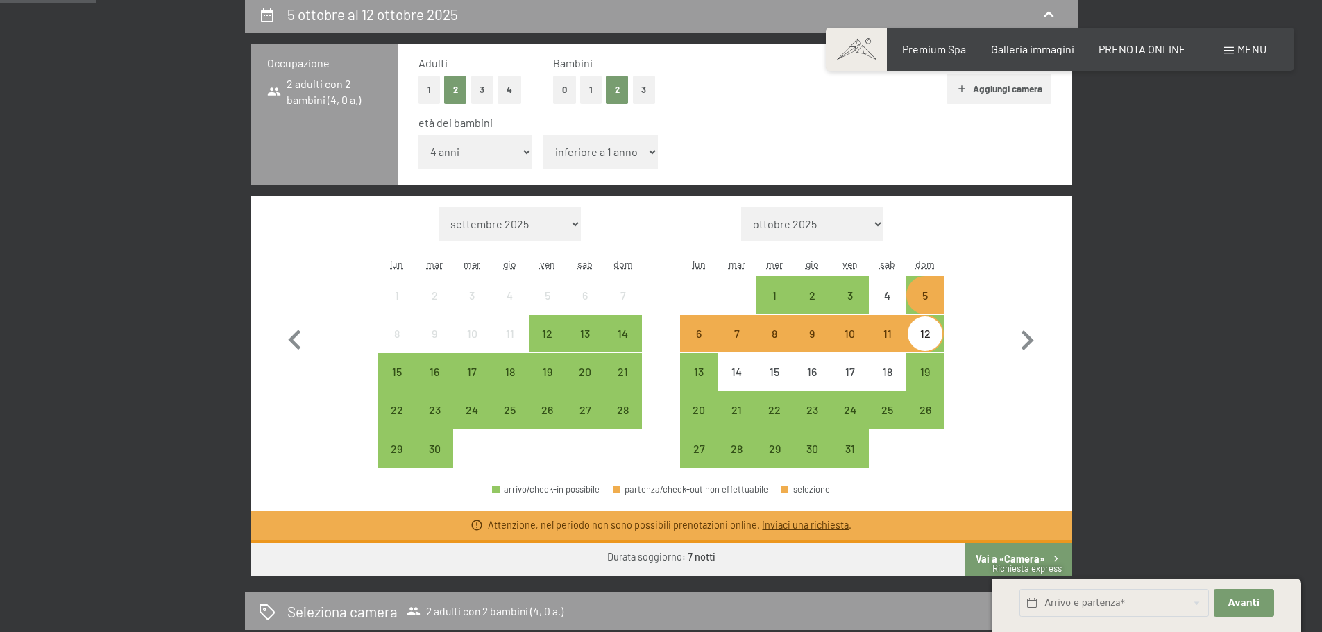
click at [916, 300] on div "5" at bounding box center [925, 307] width 35 height 35
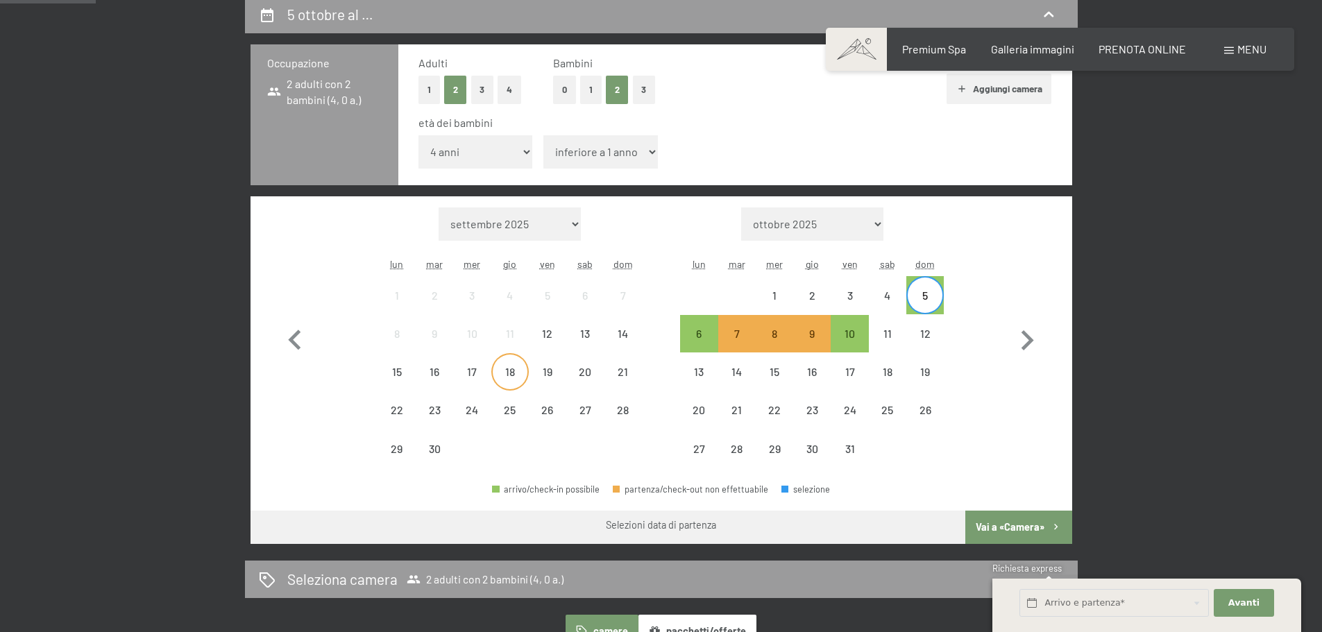
click at [512, 379] on div "18" at bounding box center [510, 383] width 35 height 35
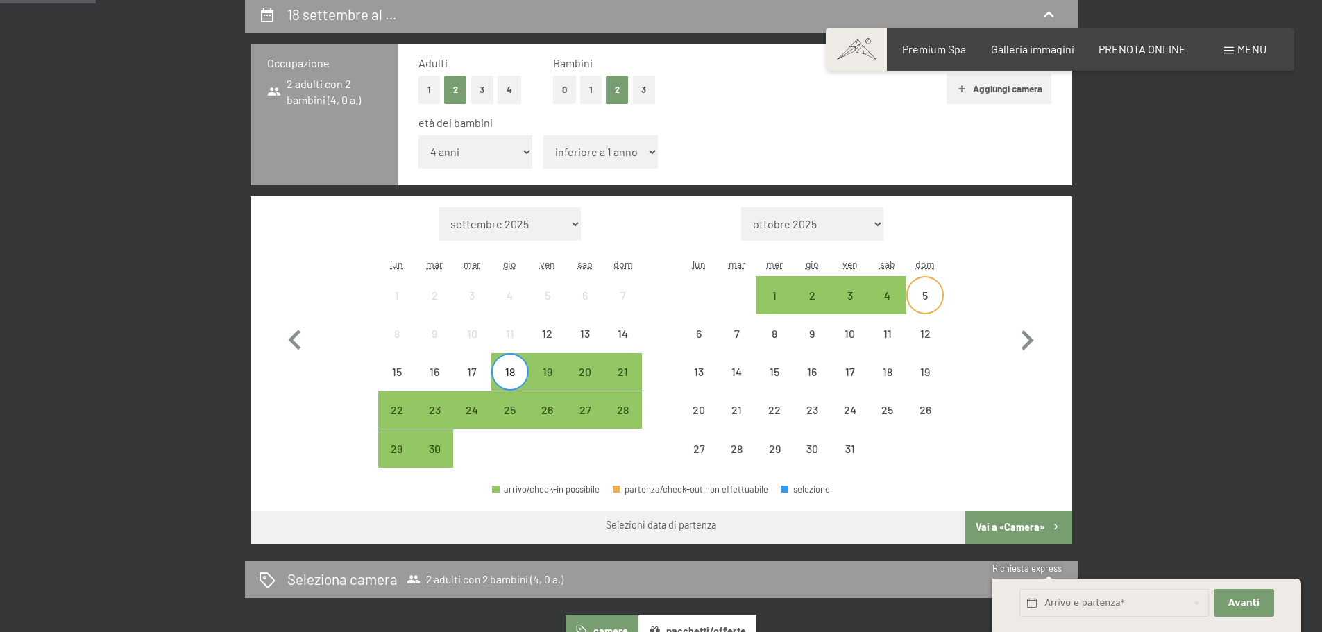
click at [933, 304] on div "5" at bounding box center [925, 307] width 35 height 35
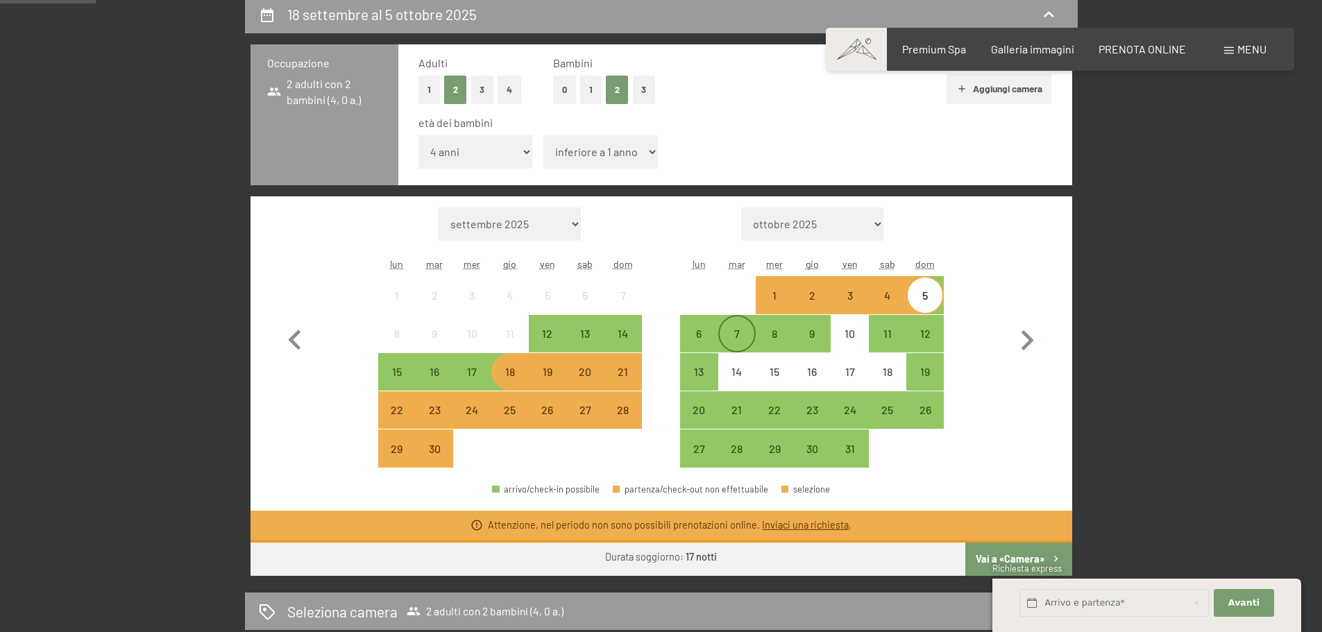
drag, startPoint x: 702, startPoint y: 333, endPoint x: 739, endPoint y: 321, distance: 38.2
click at [702, 332] on div "6" at bounding box center [699, 345] width 35 height 35
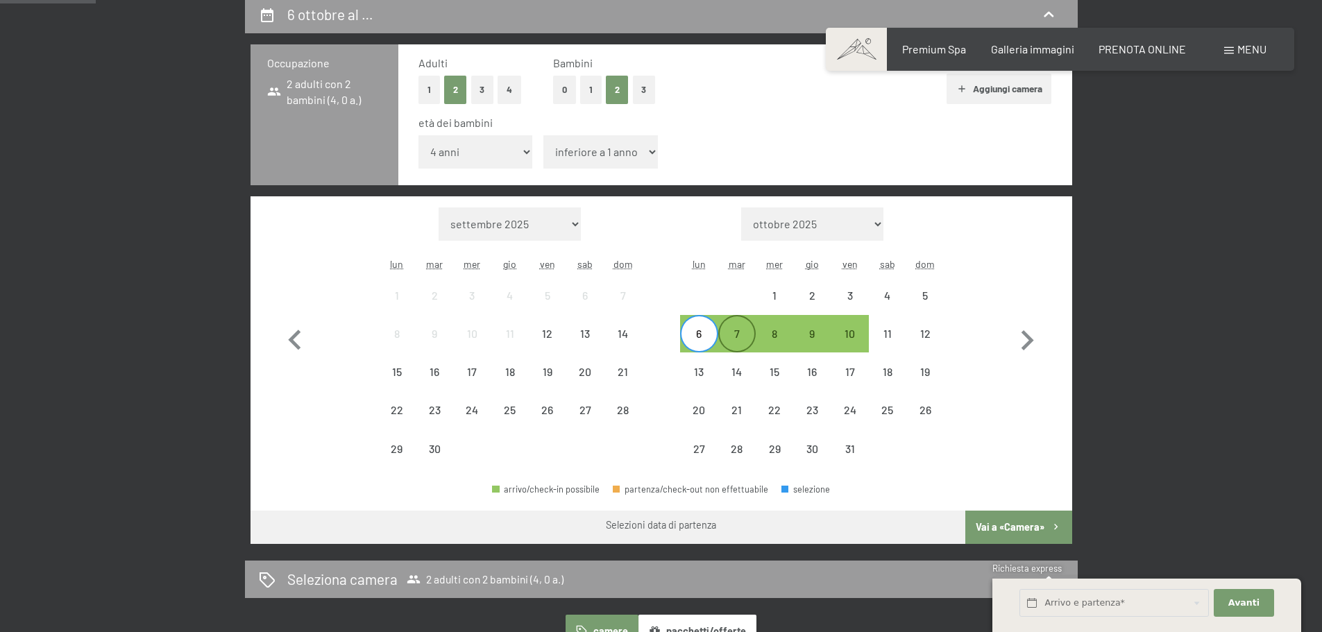
click at [734, 347] on div "7" at bounding box center [737, 345] width 35 height 35
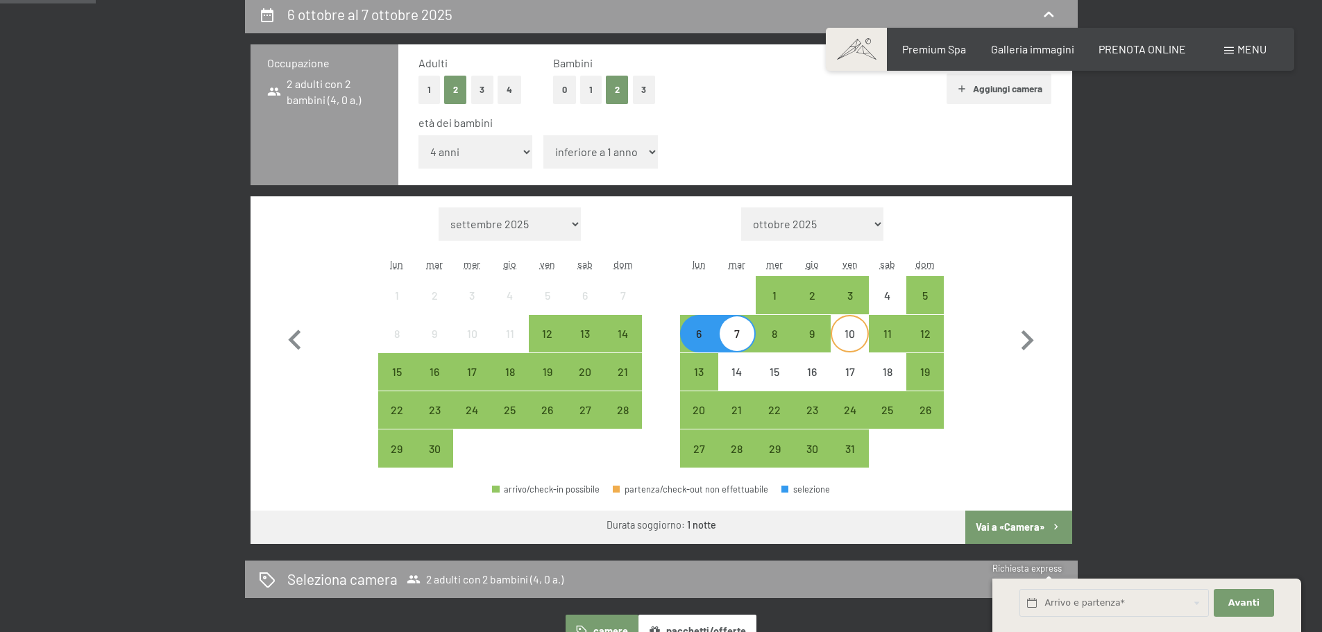
click at [853, 346] on div "10" at bounding box center [849, 345] width 35 height 35
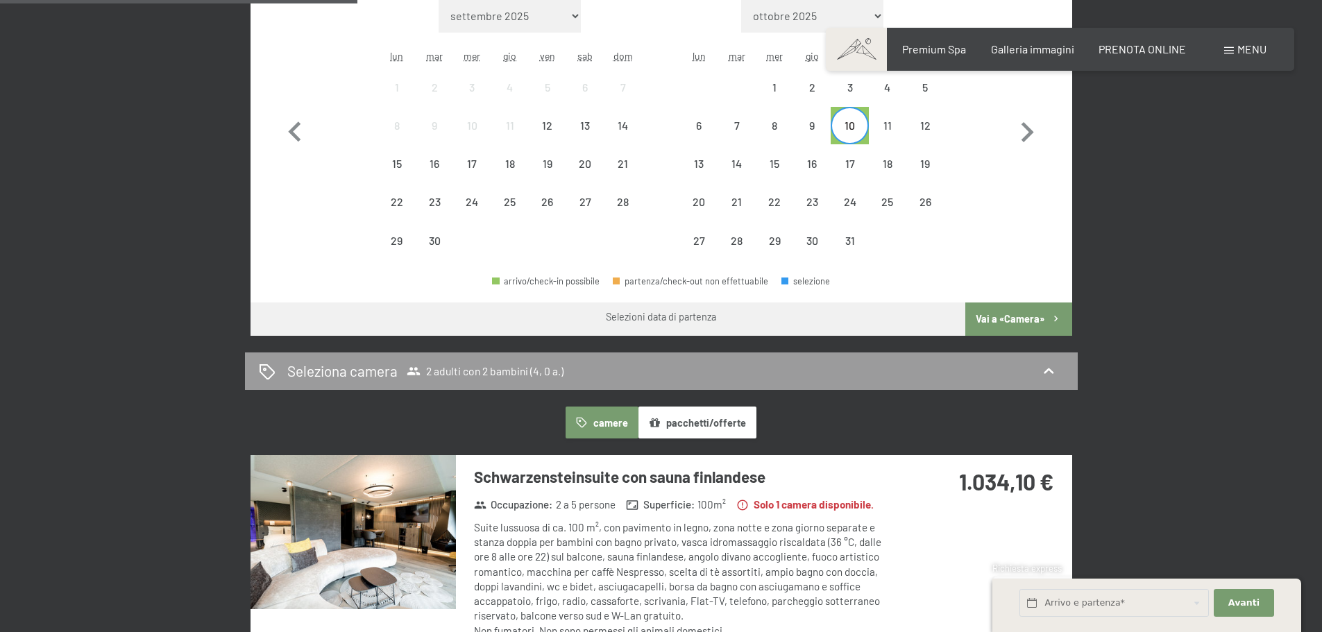
scroll to position [69, 0]
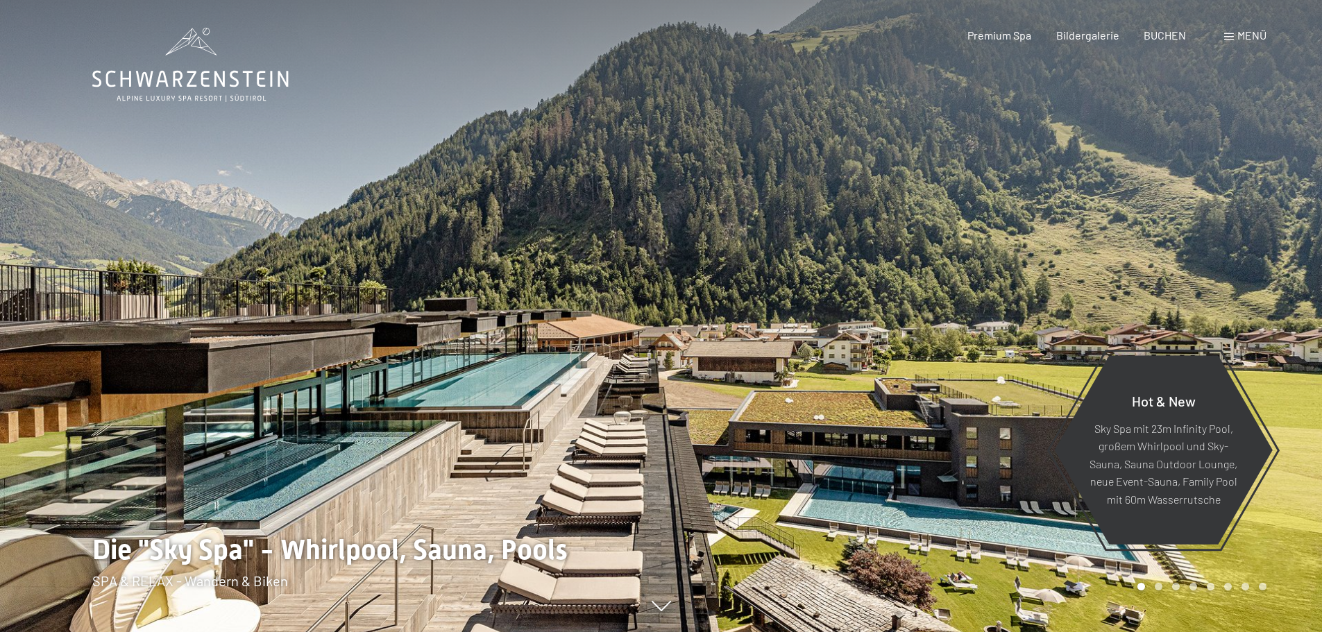
click at [1242, 34] on span "Menü" at bounding box center [1252, 34] width 29 height 13
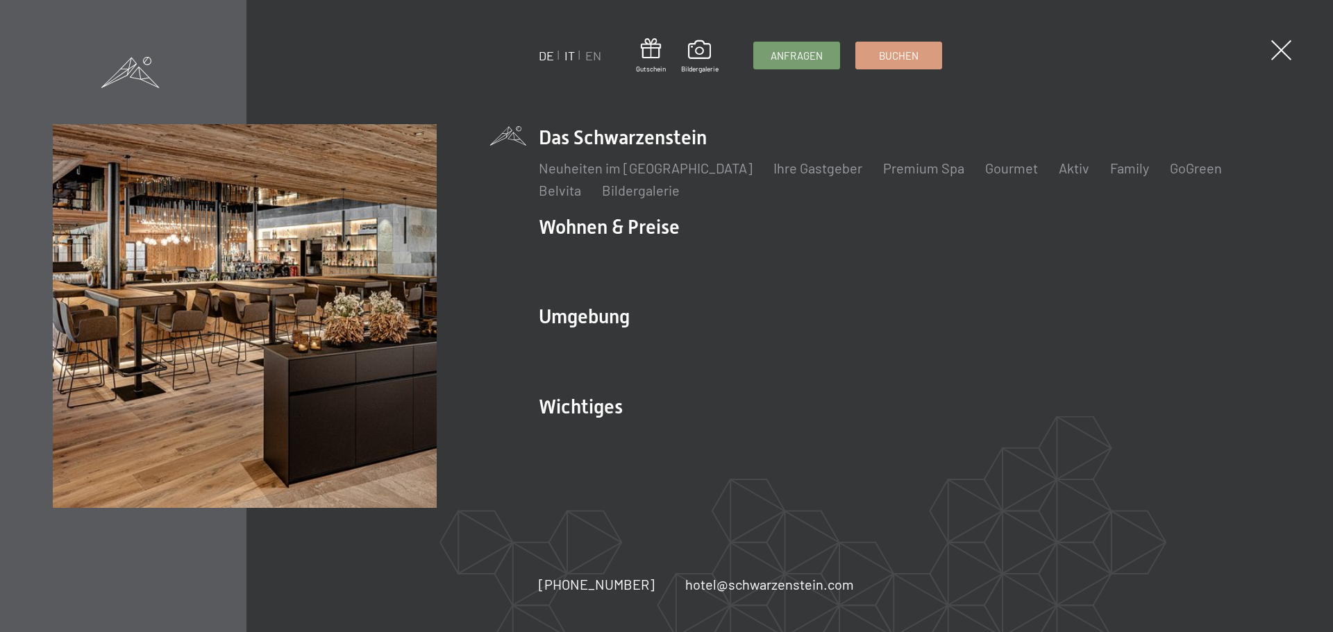
click at [568, 54] on link "IT" at bounding box center [569, 55] width 10 height 15
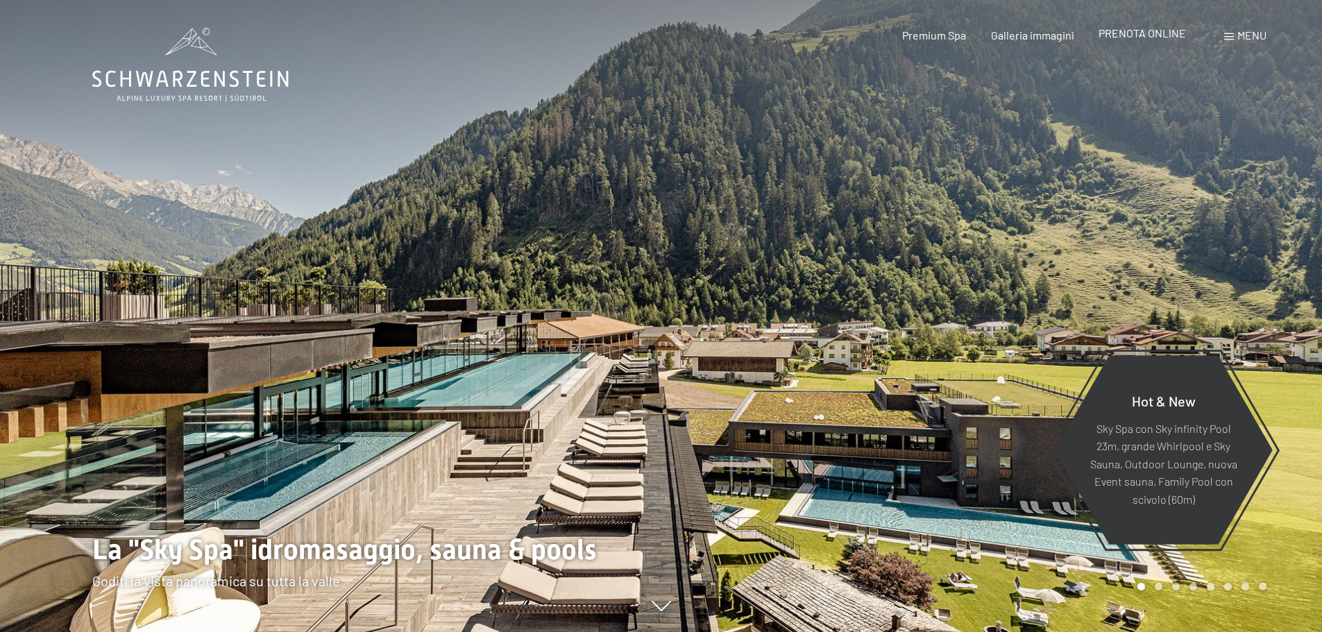
click at [1140, 35] on span "PRENOTA ONLINE" at bounding box center [1142, 32] width 87 height 13
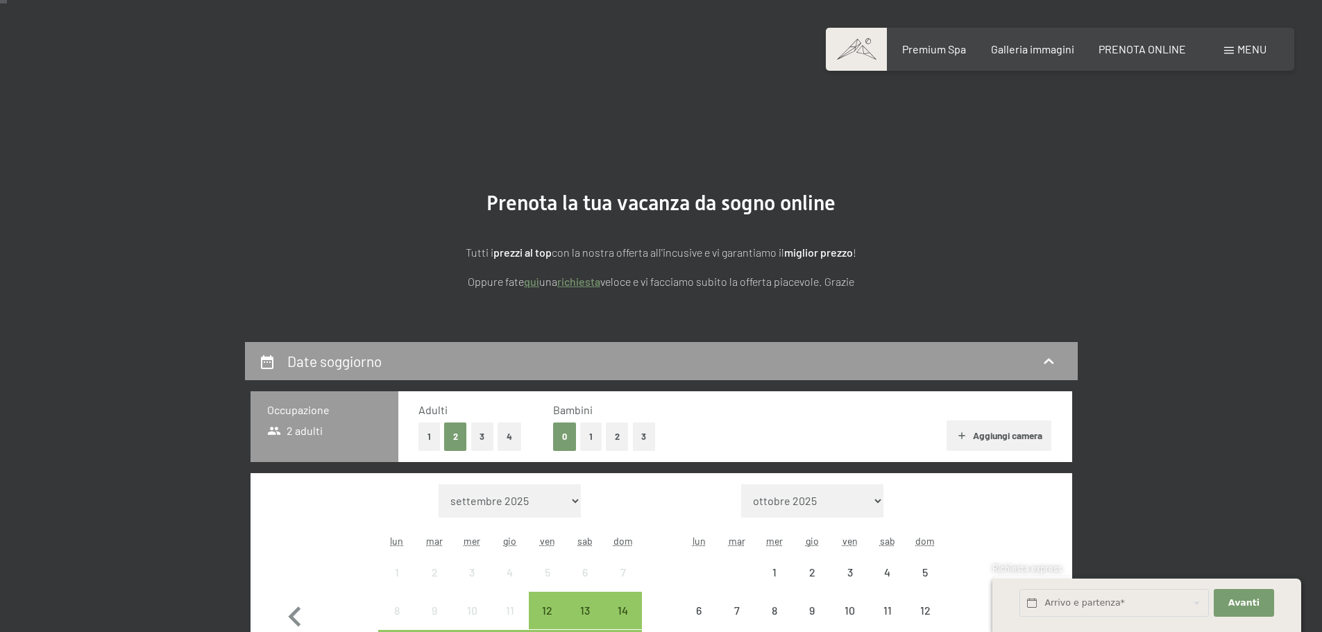
scroll to position [139, 0]
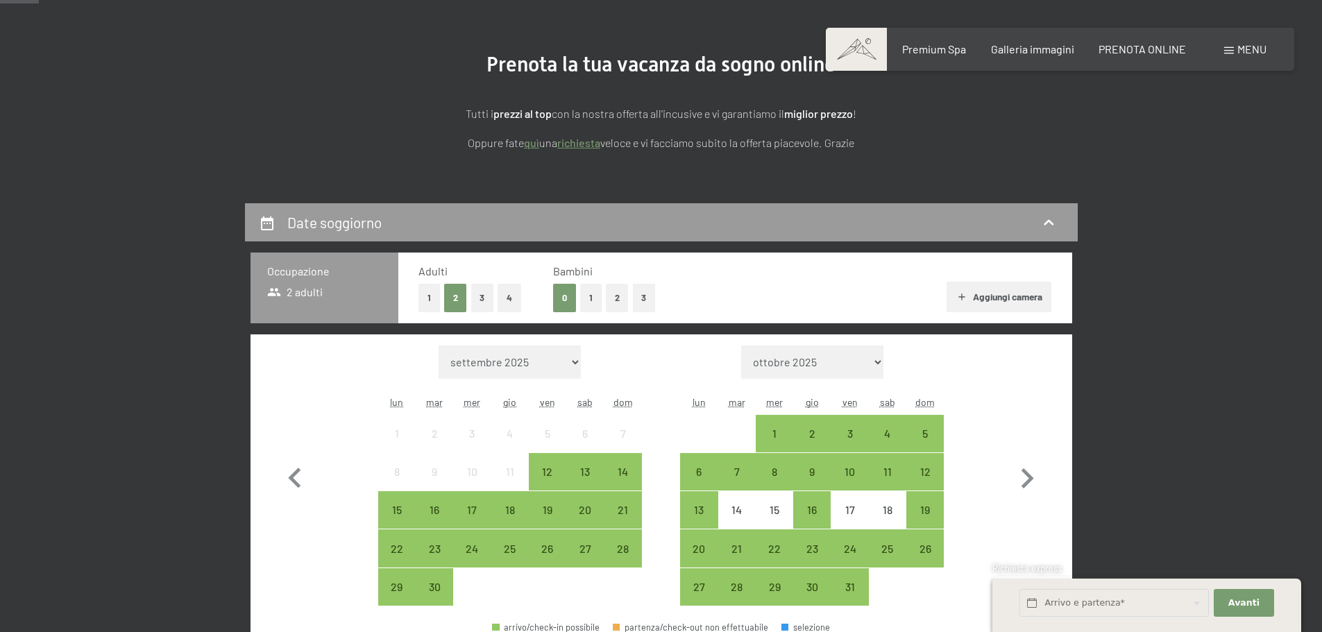
click at [616, 297] on button "2" at bounding box center [617, 298] width 23 height 28
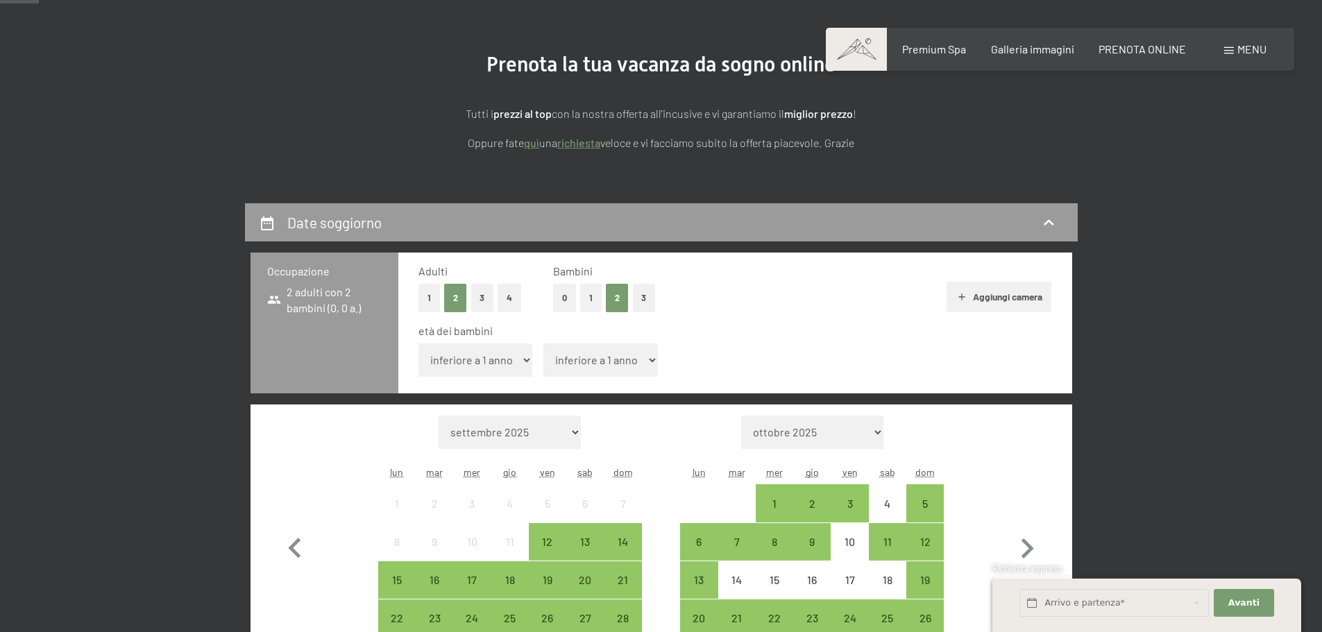
click at [593, 342] on div "età dei bambini inferiore a 1 anno 1 anno 2 anni 3 anni 4 anni 5 anni 6 anni 7 …" at bounding box center [736, 352] width 634 height 59
click at [596, 353] on span "Consenso marketing*" at bounding box center [580, 357] width 105 height 14
click at [521, 353] on input "Consenso marketing*" at bounding box center [514, 357] width 14 height 14
click at [592, 361] on span "Consenso marketing*" at bounding box center [580, 357] width 105 height 14
click at [521, 361] on input "Consenso marketing*" at bounding box center [514, 357] width 14 height 14
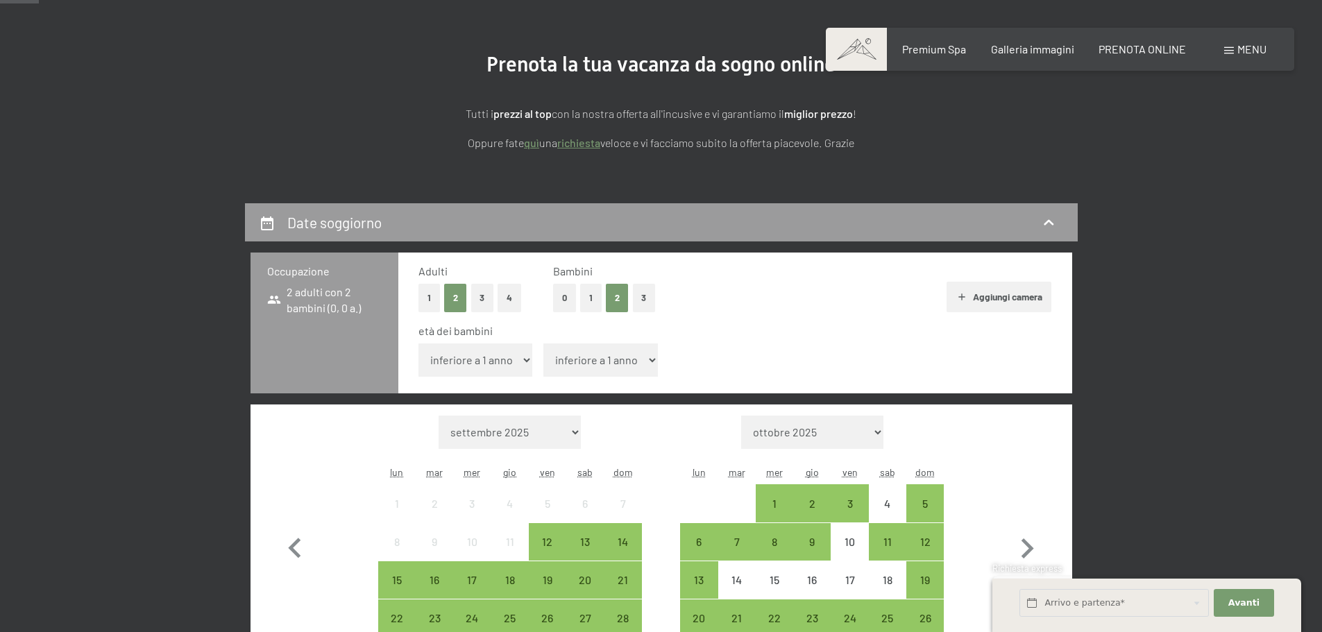
checkbox input "false"
click at [641, 360] on select "inferiore a 1 anno 1 anno 2 anni 3 anni 4 anni 5 anni 6 anni 7 anni 8 anni 9 an…" at bounding box center [600, 360] width 115 height 33
select select "4"
click at [543, 344] on select "inferiore a 1 anno 1 anno 2 anni 3 anni 4 anni 5 anni 6 anni 7 anni 8 anni 9 an…" at bounding box center [600, 360] width 115 height 33
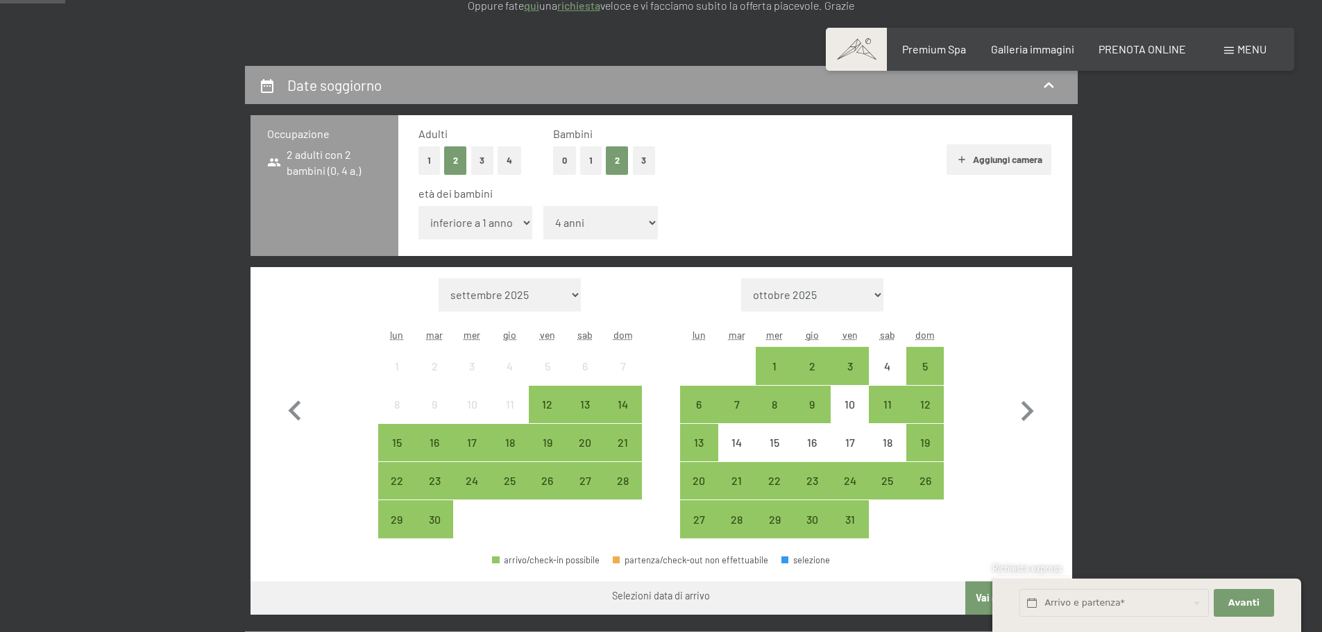
scroll to position [278, 0]
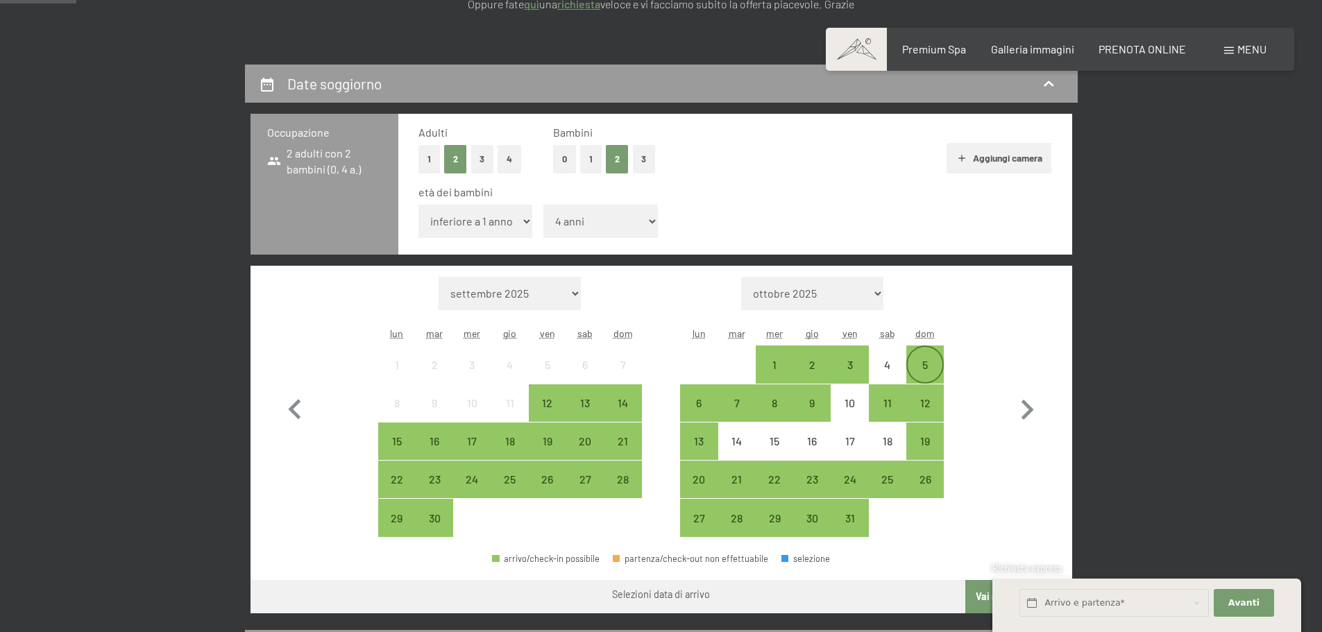
click at [927, 363] on div "5" at bounding box center [925, 377] width 35 height 35
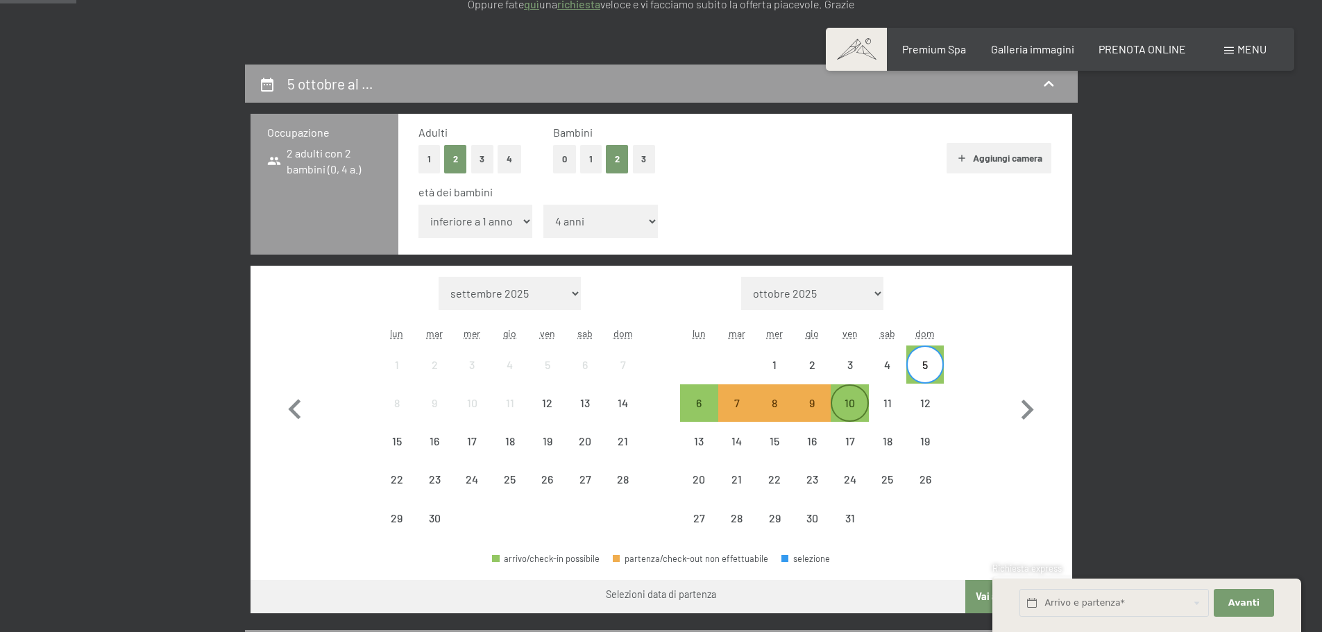
click at [833, 405] on div "10" at bounding box center [849, 415] width 35 height 35
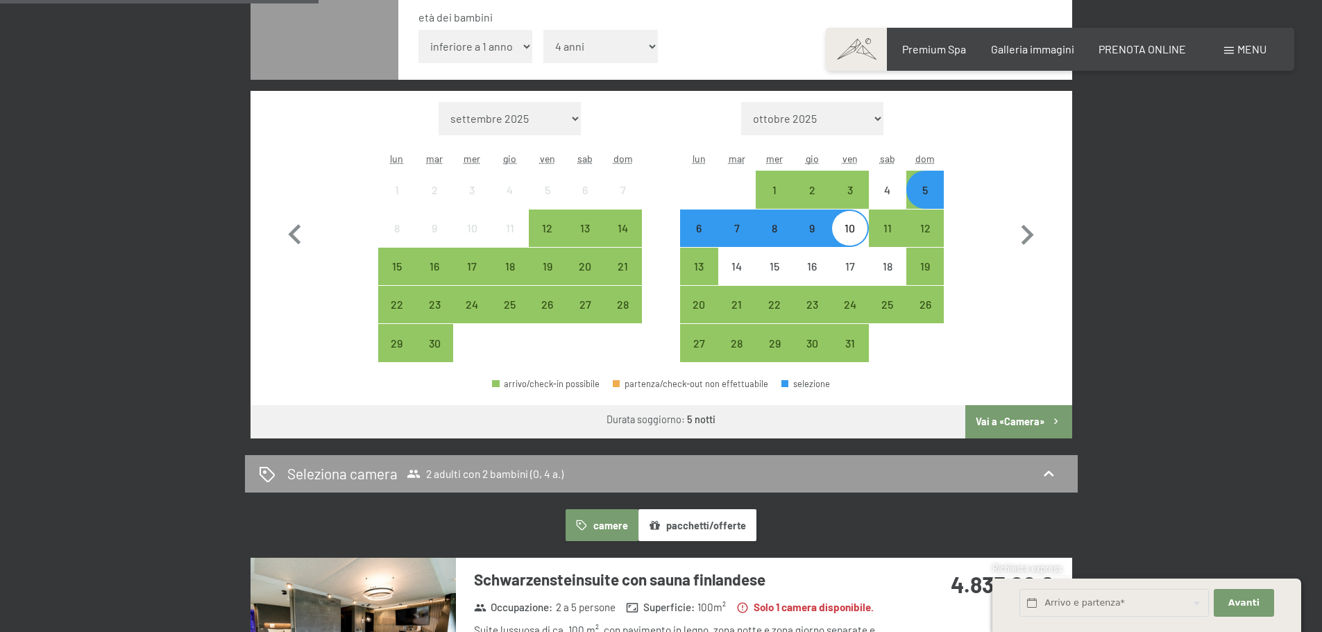
scroll to position [416, 0]
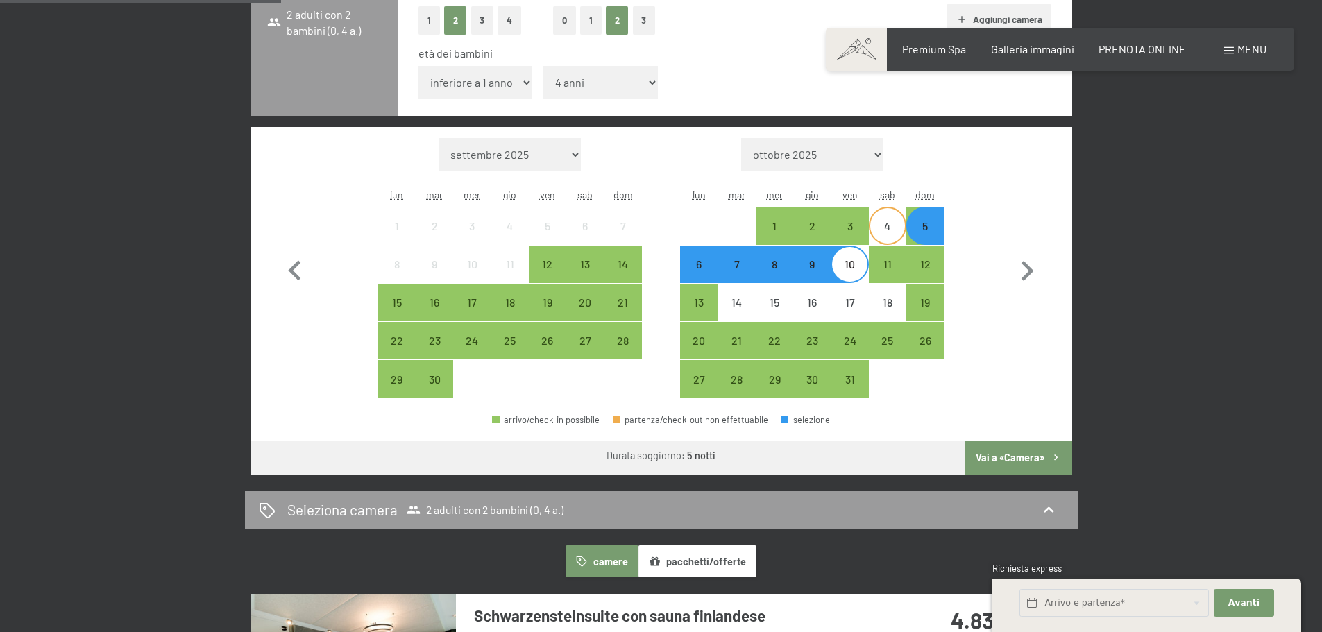
click at [884, 234] on div "4" at bounding box center [887, 238] width 35 height 35
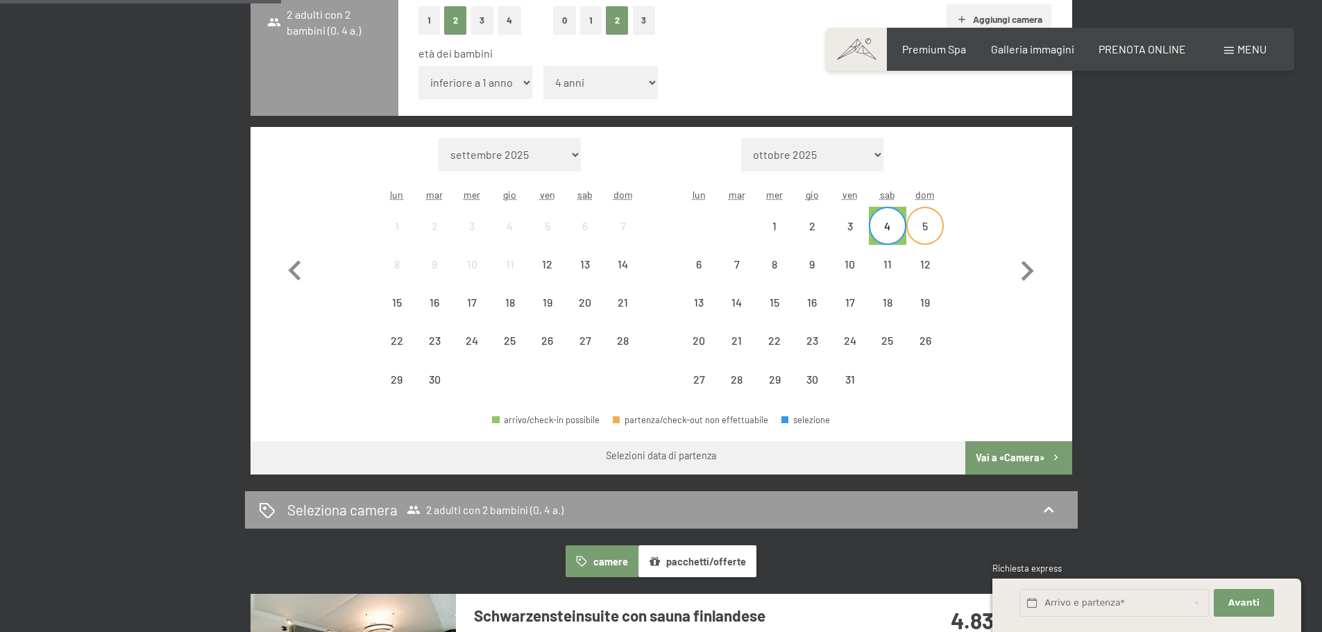
click at [916, 225] on div "5" at bounding box center [925, 238] width 35 height 35
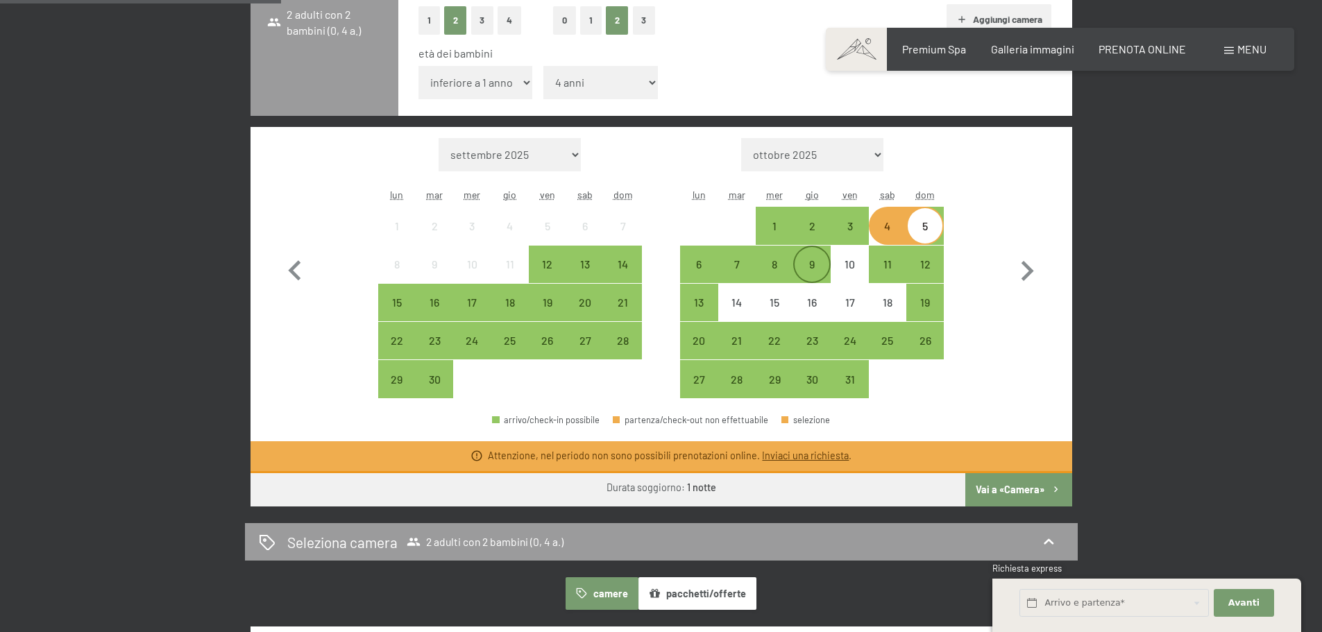
click at [820, 266] on div "9" at bounding box center [812, 276] width 35 height 35
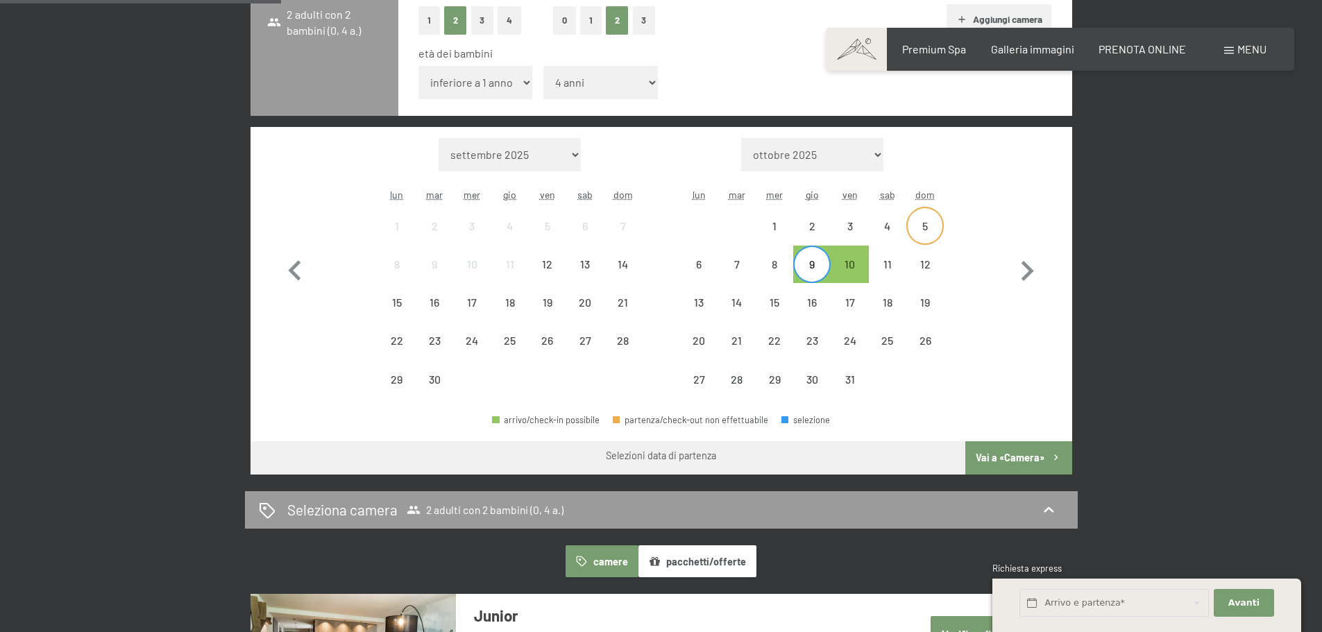
click at [921, 235] on div "5" at bounding box center [925, 238] width 35 height 35
click at [693, 259] on div "6" at bounding box center [699, 276] width 35 height 35
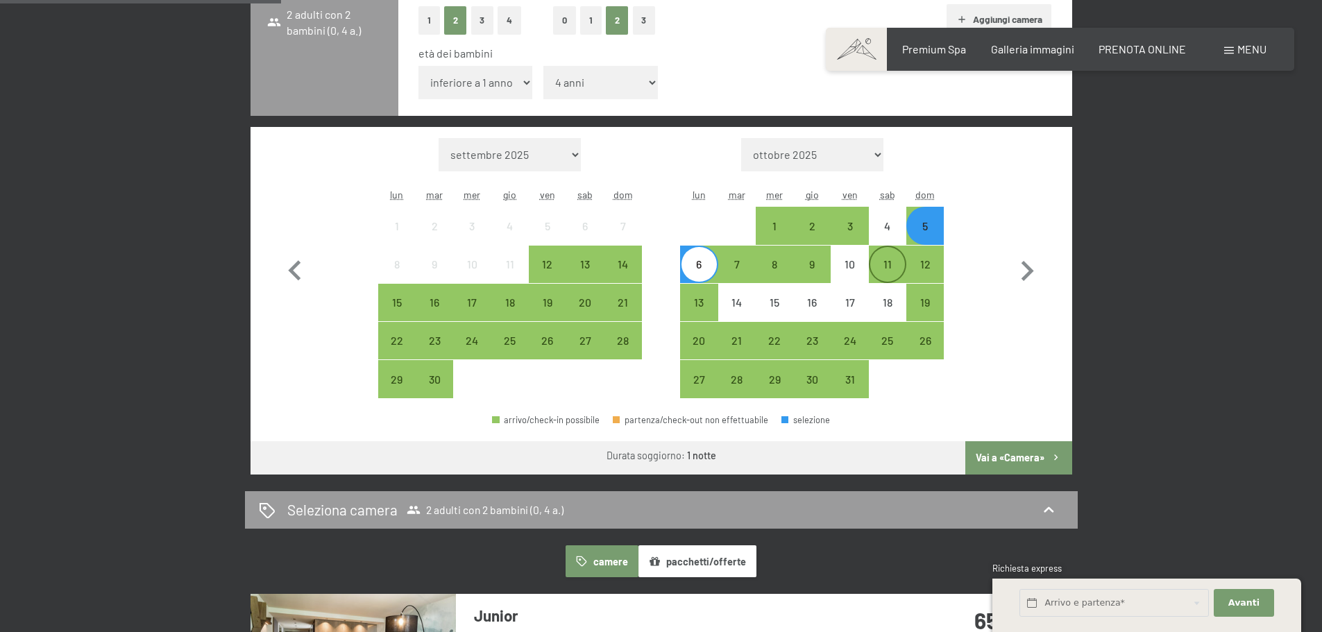
click at [879, 259] on div "11" at bounding box center [887, 276] width 35 height 35
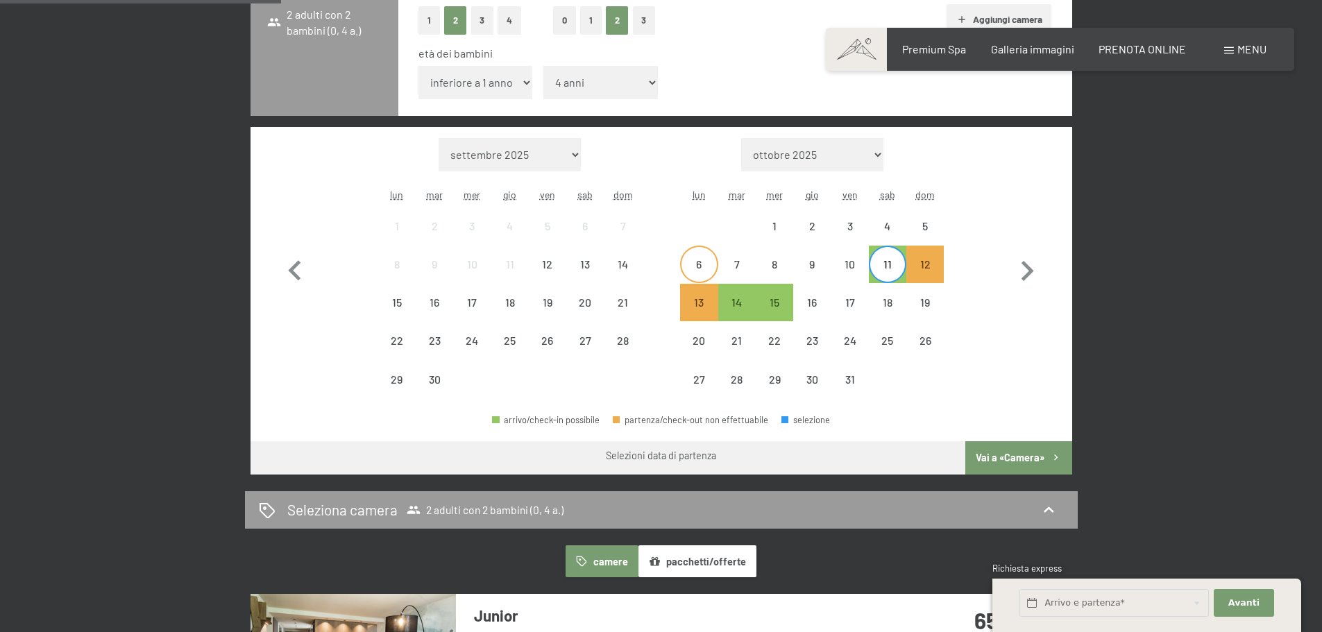
click at [707, 251] on div "6" at bounding box center [699, 264] width 35 height 35
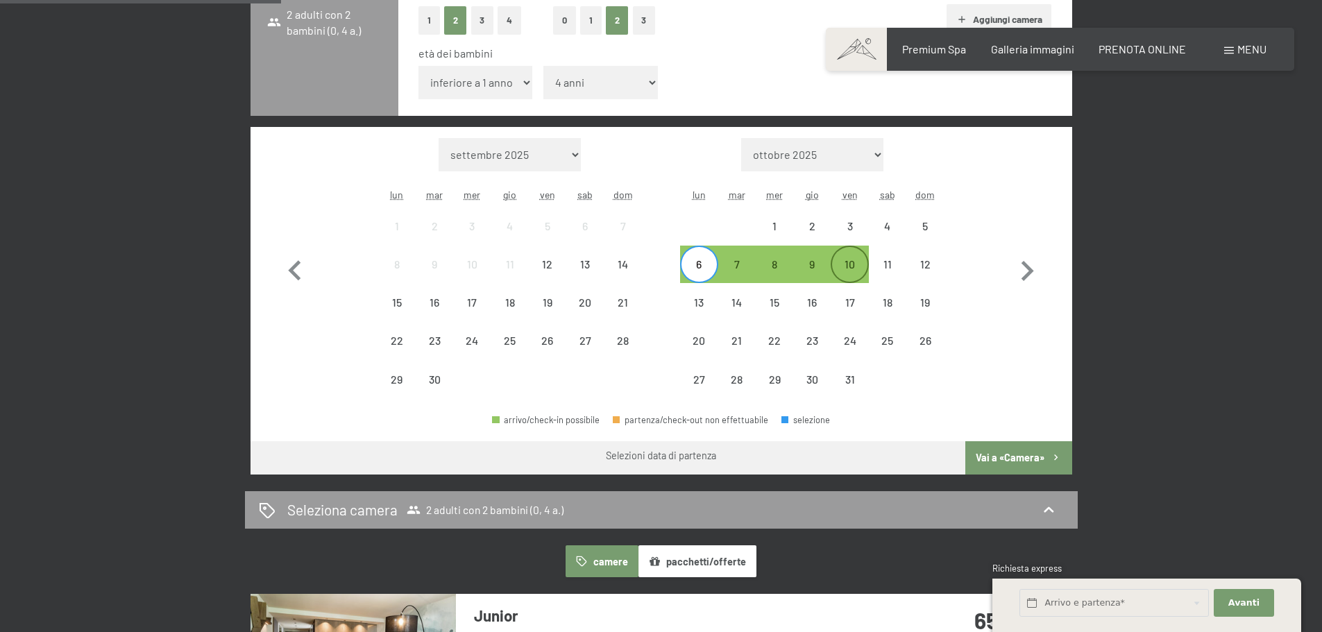
click at [847, 267] on div "10" at bounding box center [849, 276] width 35 height 35
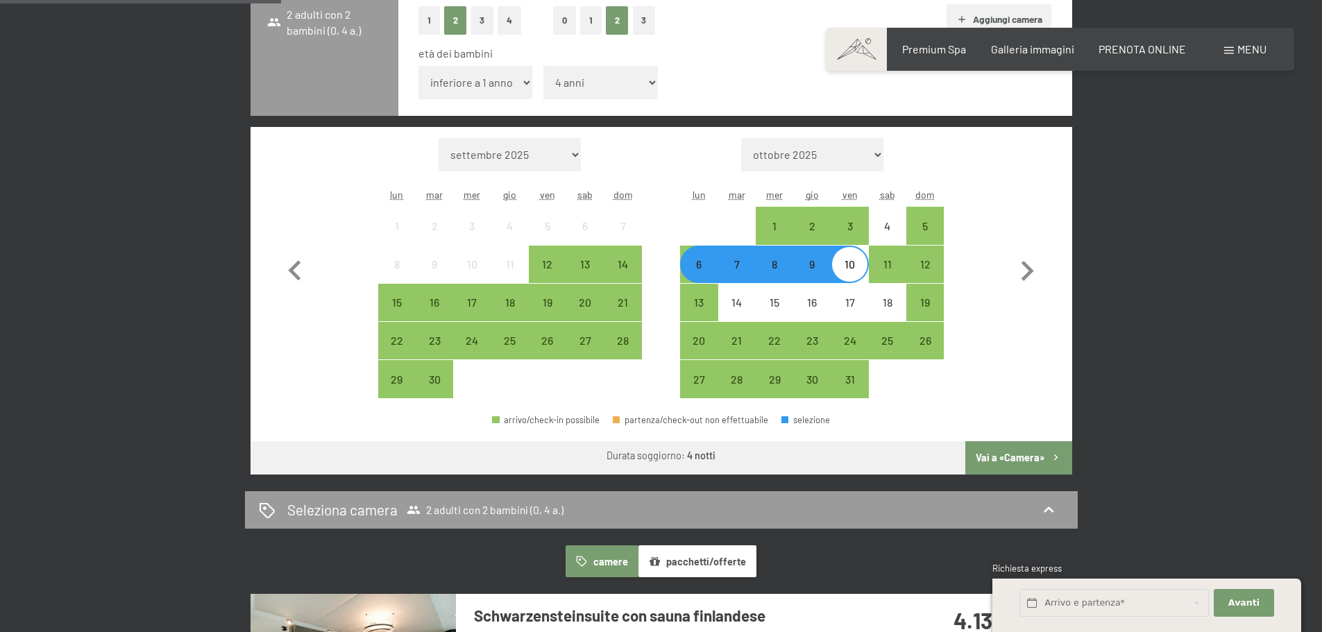
click at [1000, 451] on button "Vai a «Camera»" at bounding box center [1019, 457] width 106 height 33
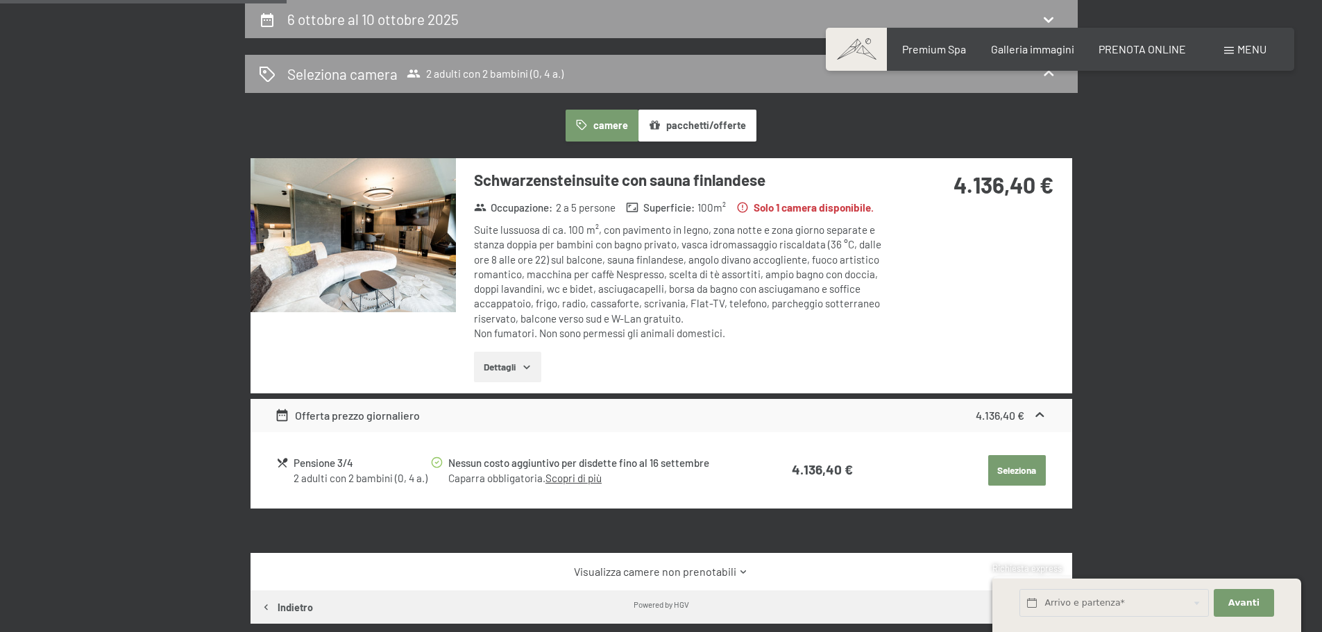
scroll to position [134, 0]
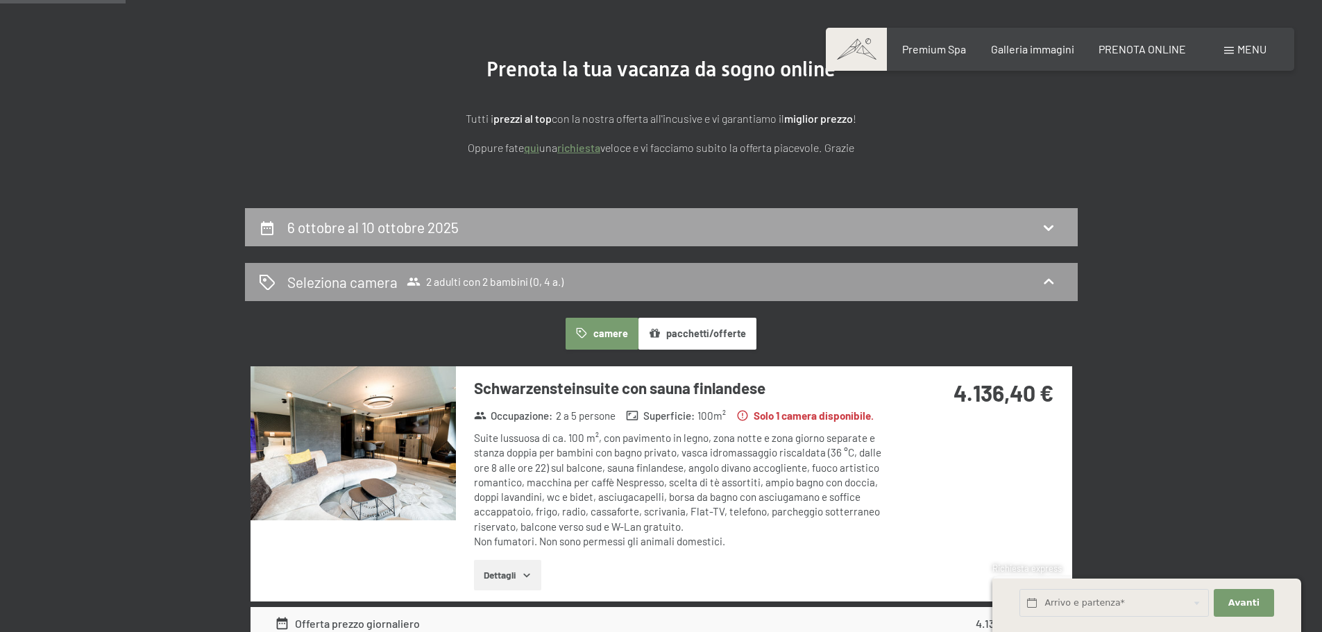
click at [992, 222] on div "6 ottobre al 10 ottobre 2025" at bounding box center [661, 227] width 805 height 20
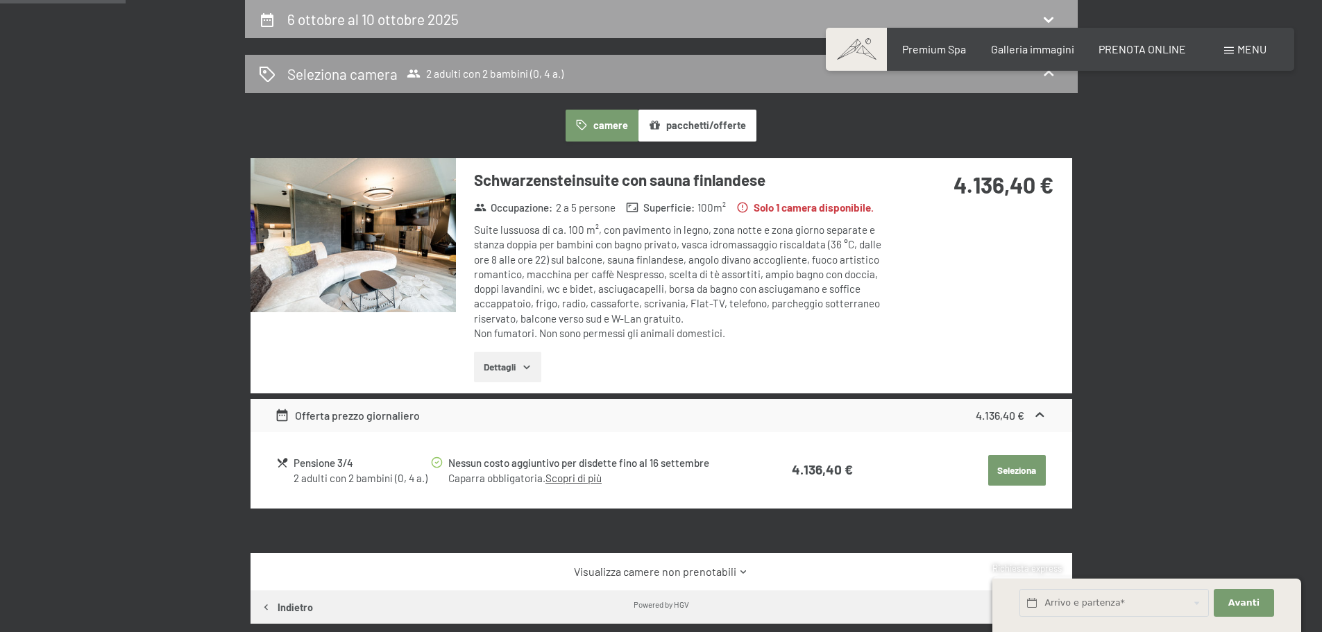
select select "4"
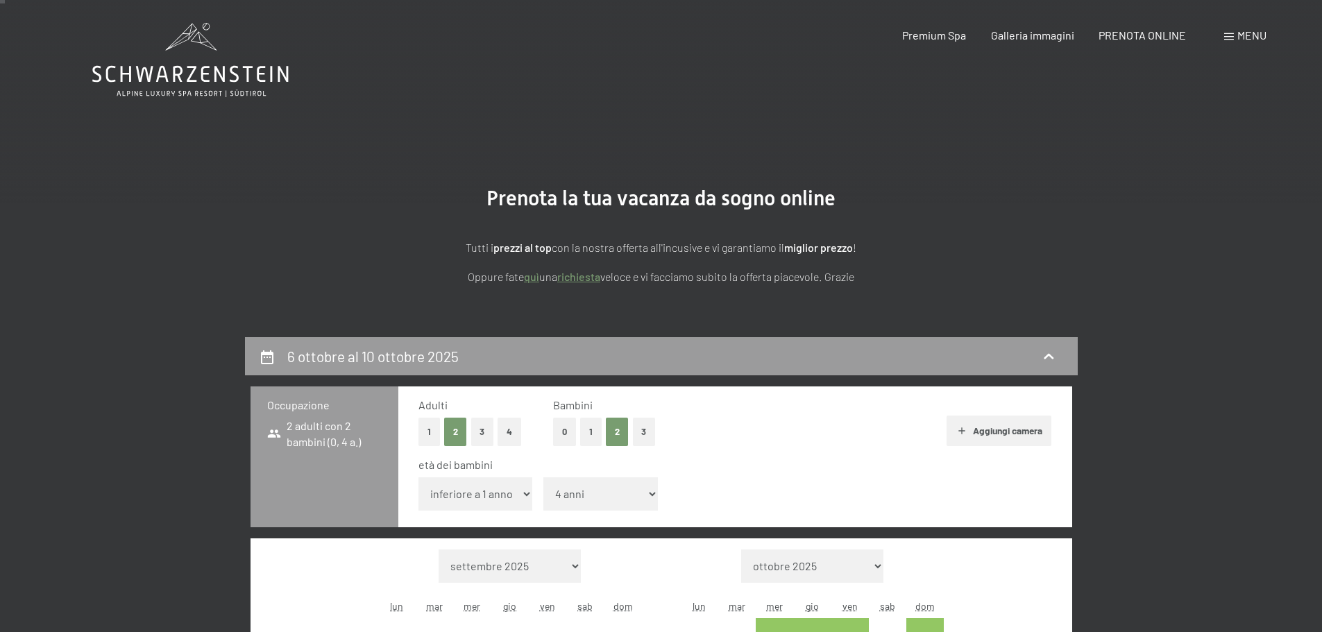
scroll to position [0, 0]
